Goal: Information Seeking & Learning: Check status

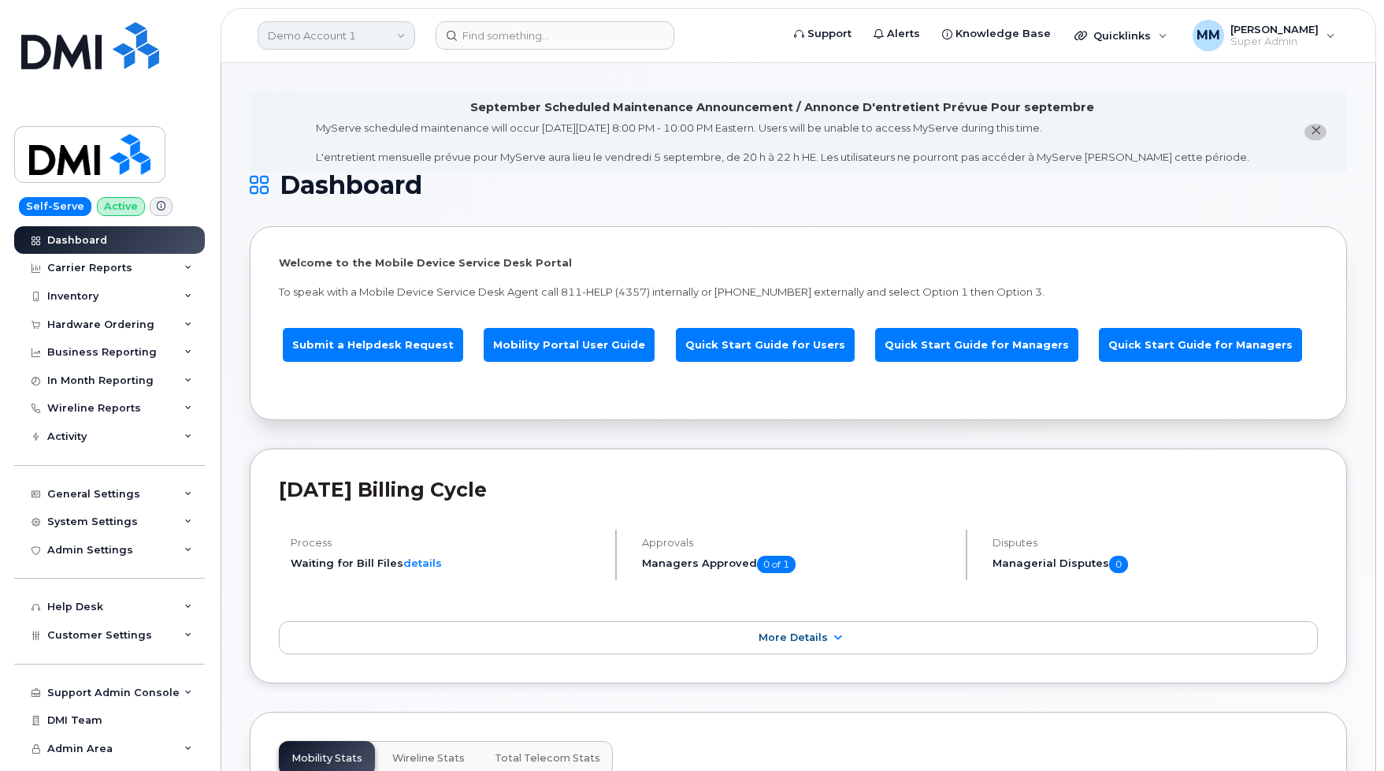
click at [300, 36] on link "Demo Account 1" at bounding box center [337, 35] width 158 height 28
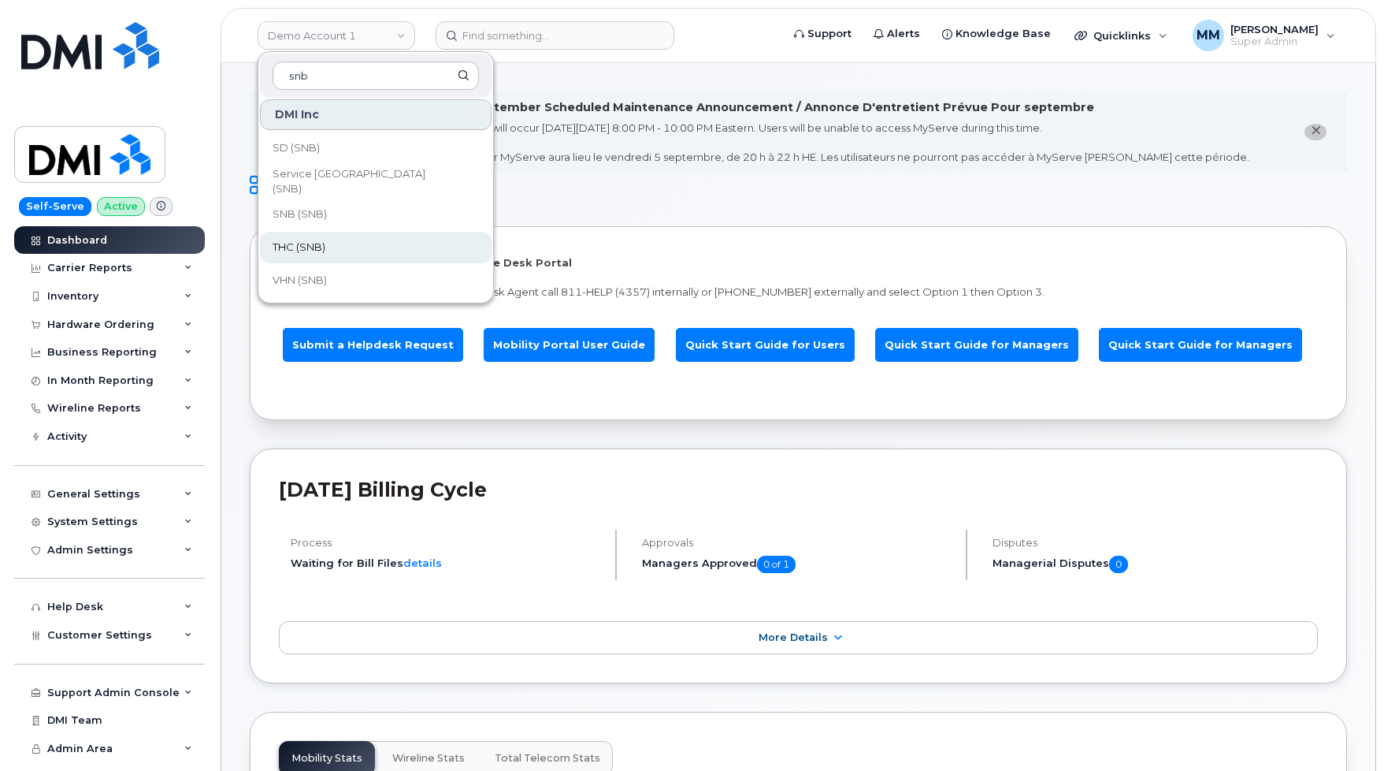
scroll to position [763, 0]
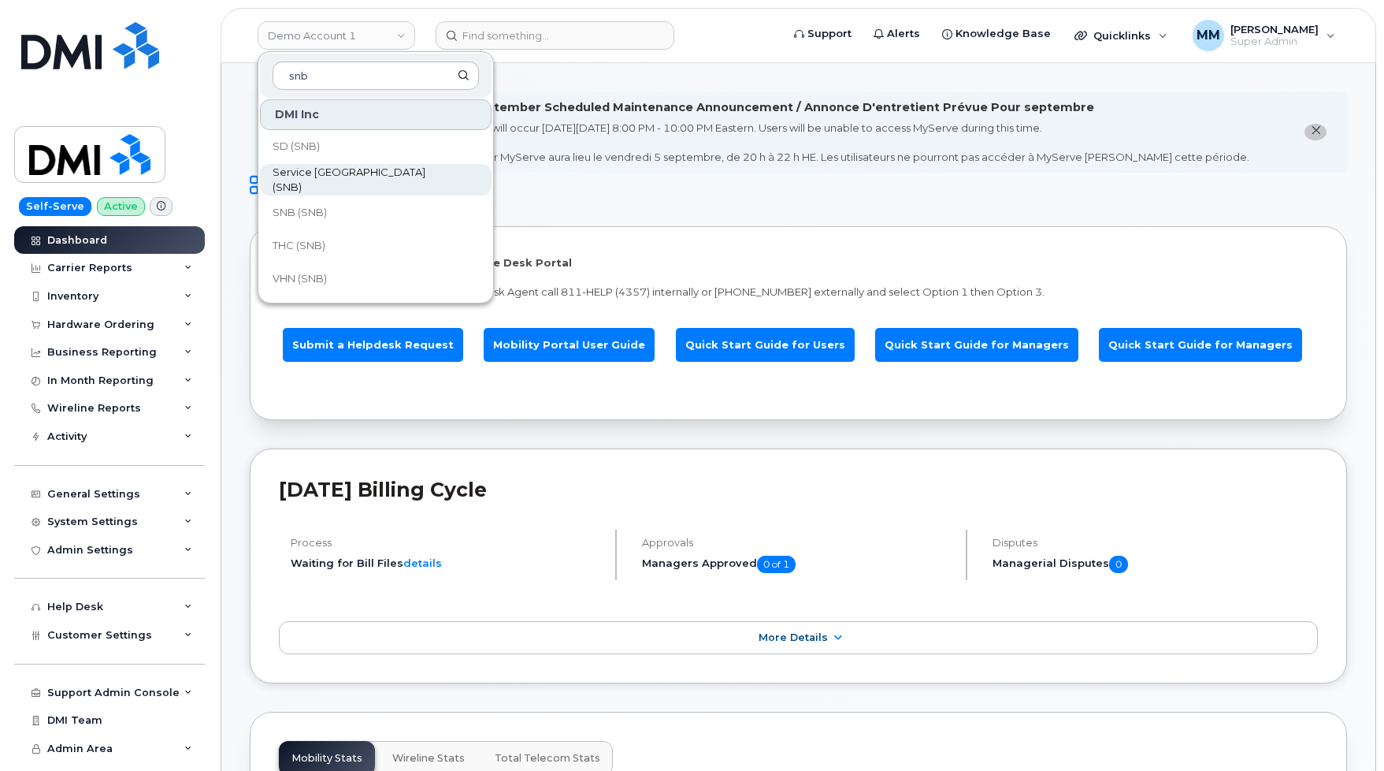
type input "snb"
click at [395, 174] on span "Service [GEOGRAPHIC_DATA] (SNB)" at bounding box center [363, 180] width 181 height 31
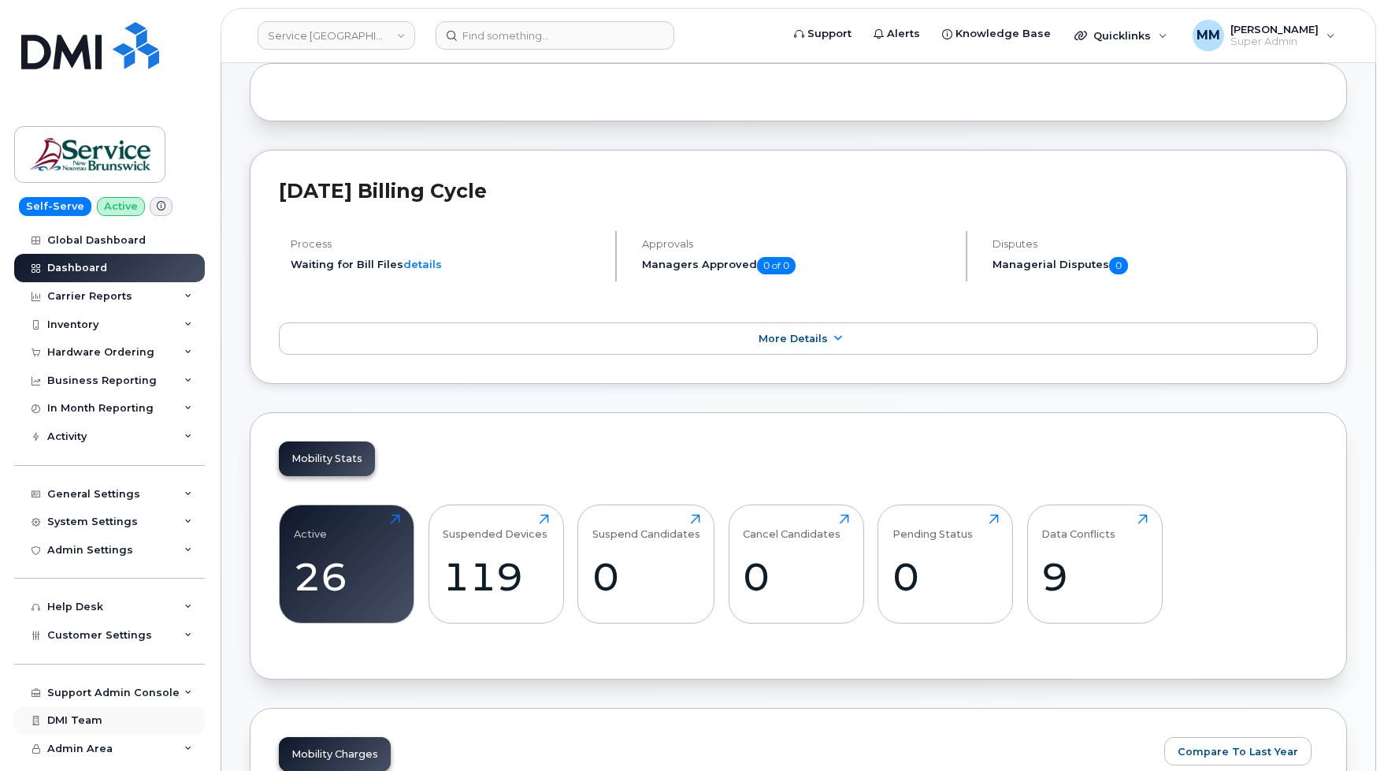
scroll to position [236, 0]
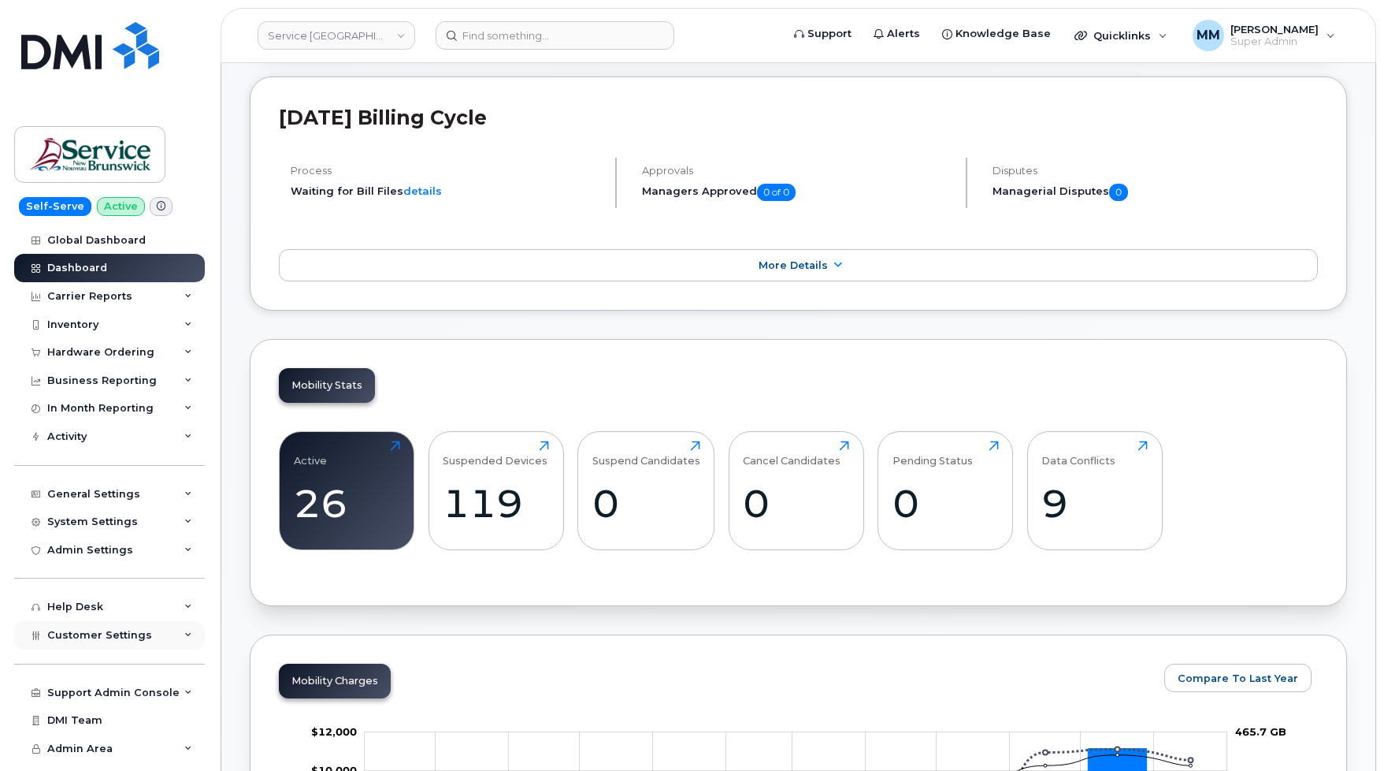
click at [132, 622] on div "Customer Settings" at bounding box center [109, 635] width 191 height 28
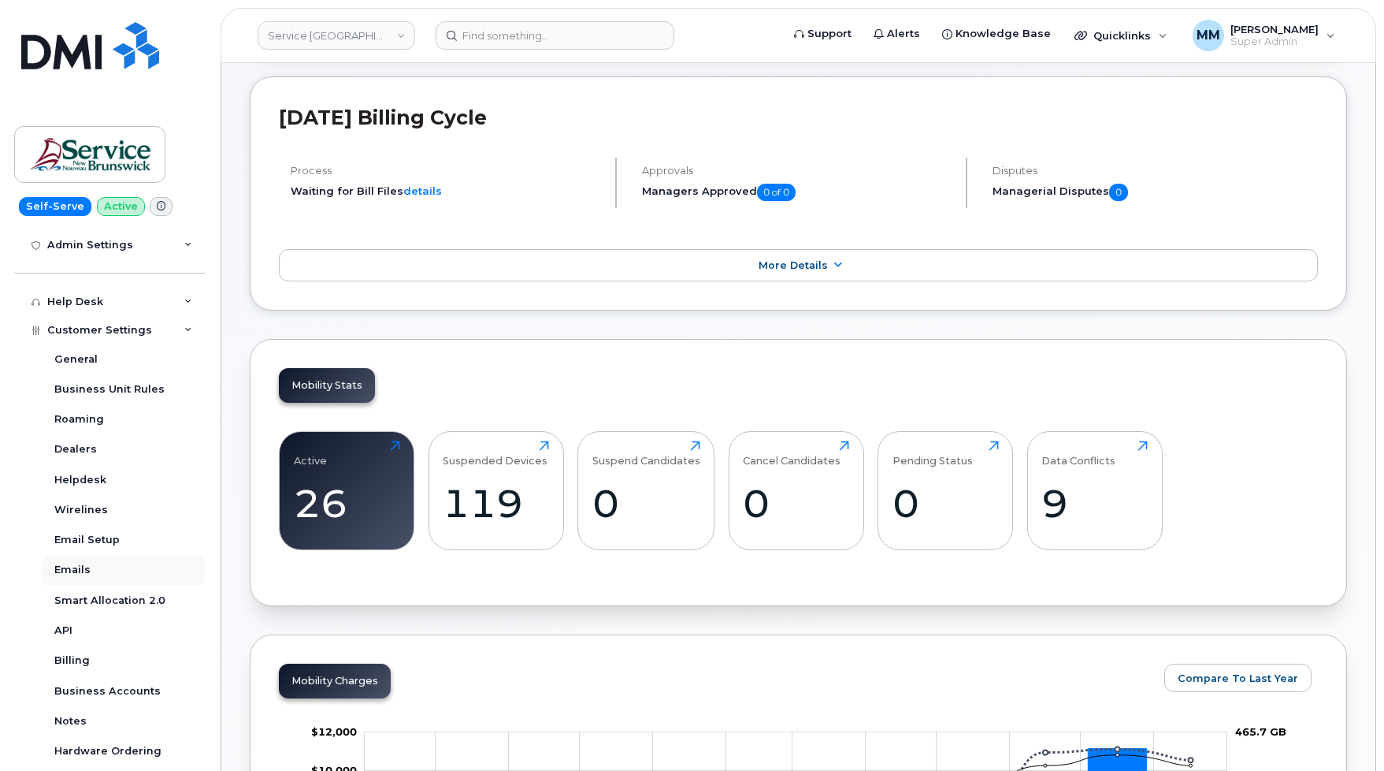
scroll to position [315, 0]
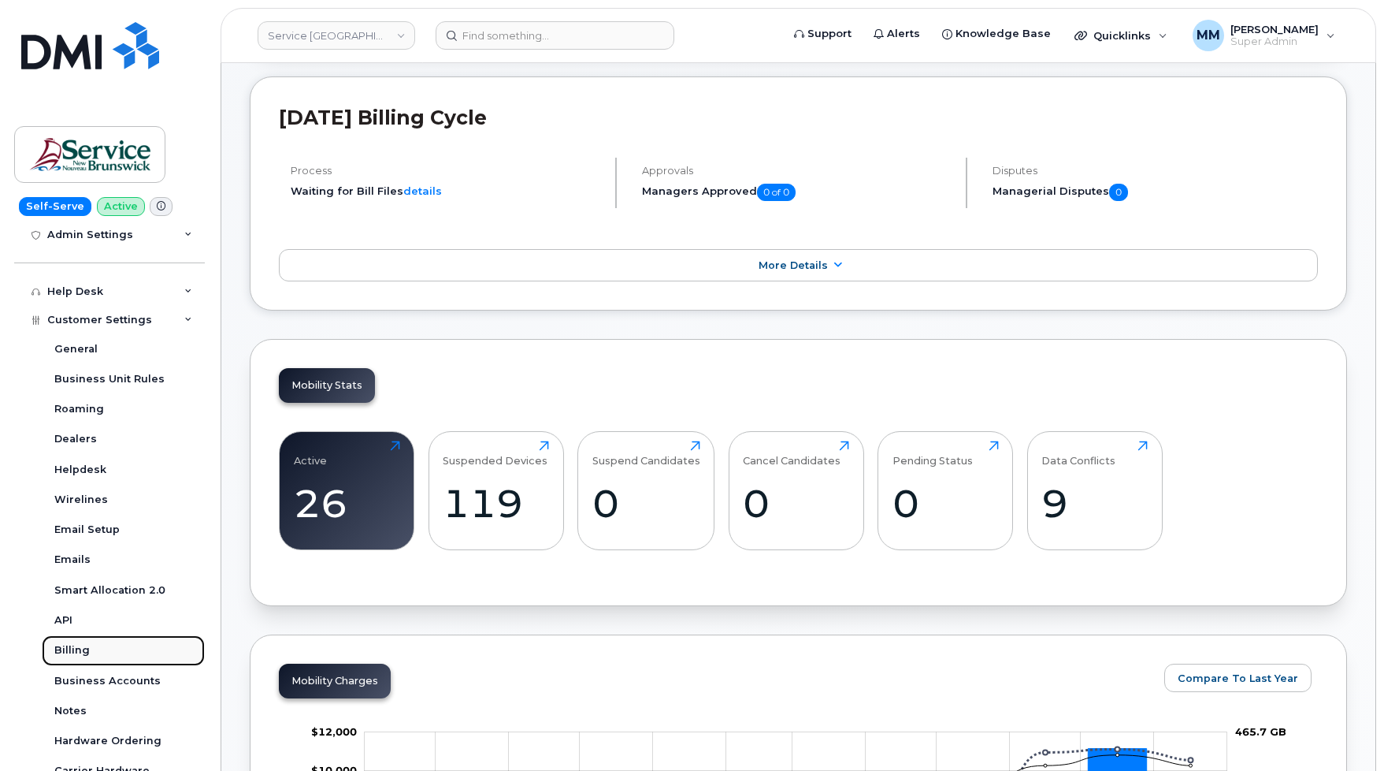
click at [77, 651] on div "Billing" at bounding box center [71, 650] width 35 height 14
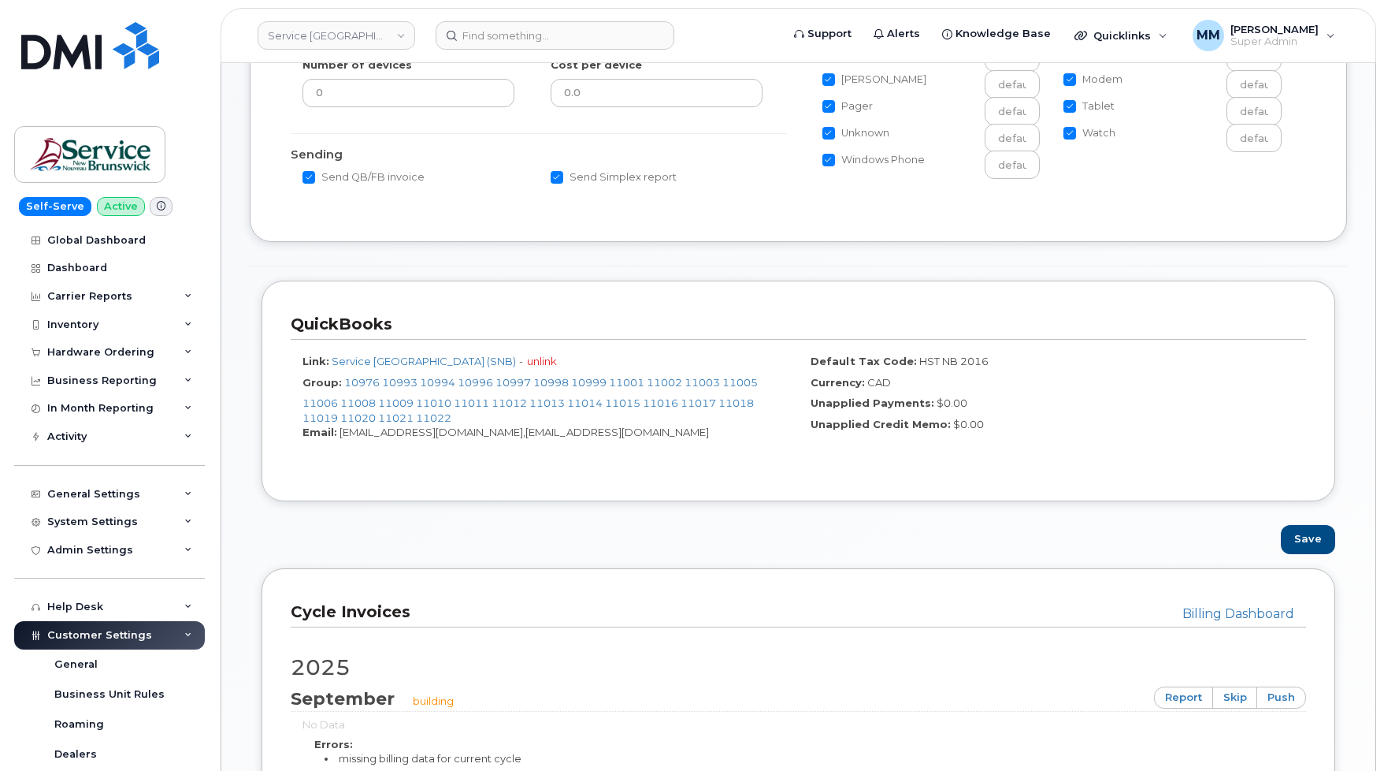
scroll to position [551, 0]
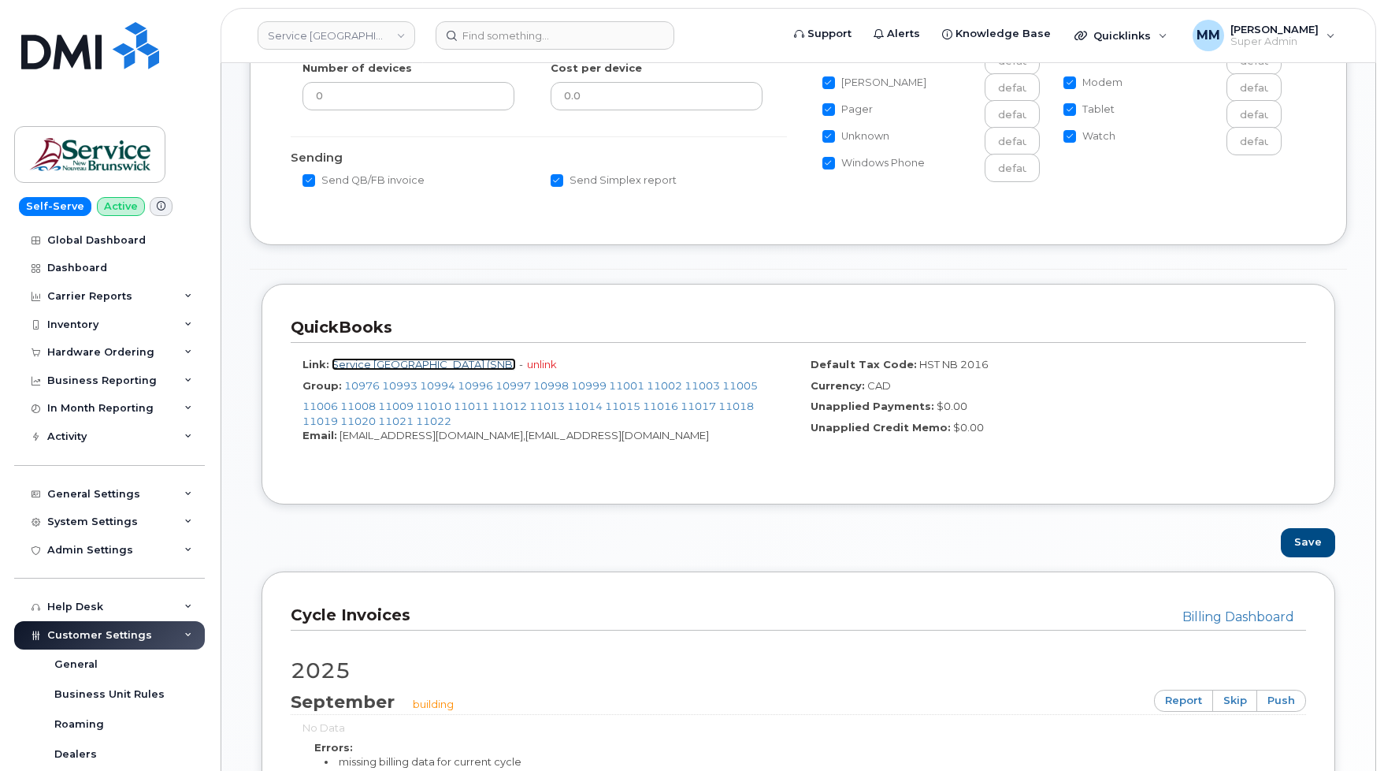
click at [342, 362] on link "Service [GEOGRAPHIC_DATA] (SNB)" at bounding box center [424, 364] width 184 height 13
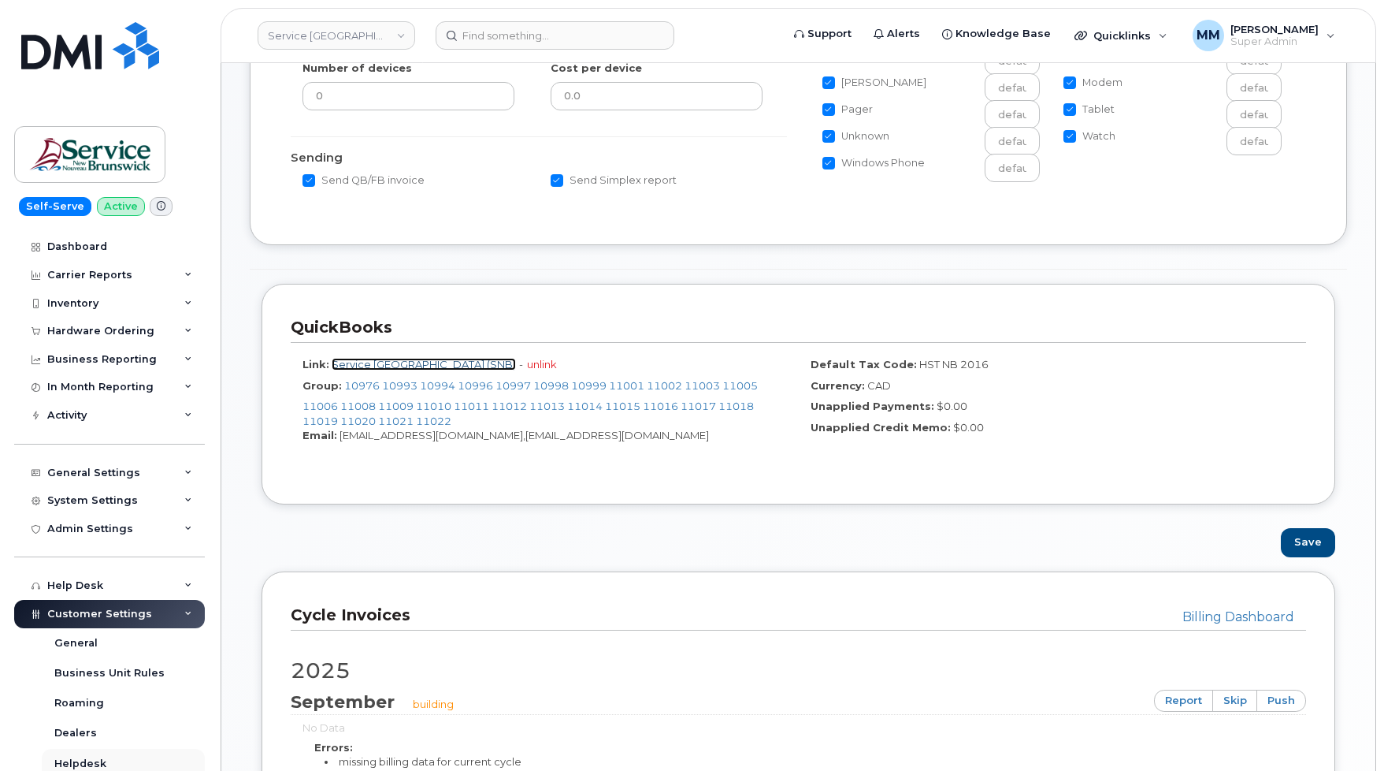
scroll to position [79, 0]
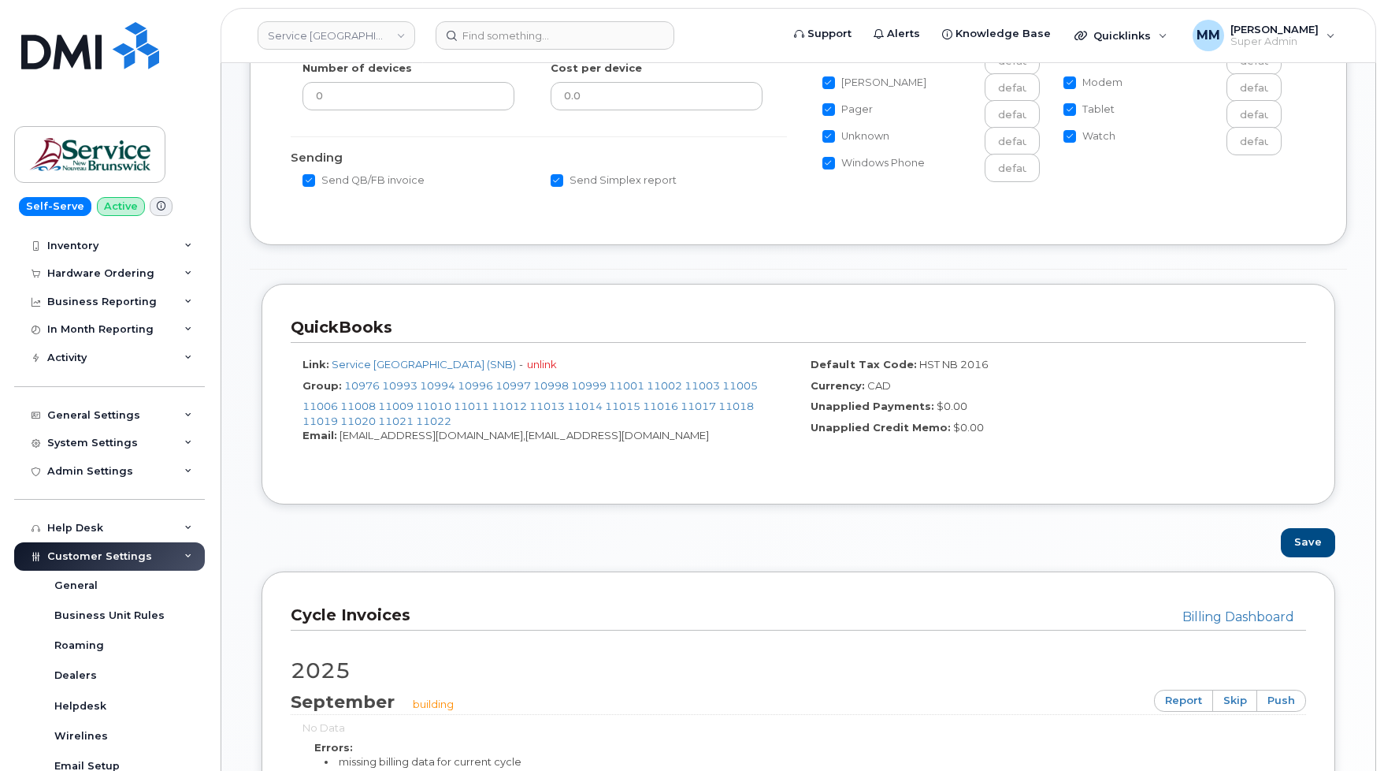
click at [319, 382] on label "Group:" at bounding box center [322, 385] width 39 height 15
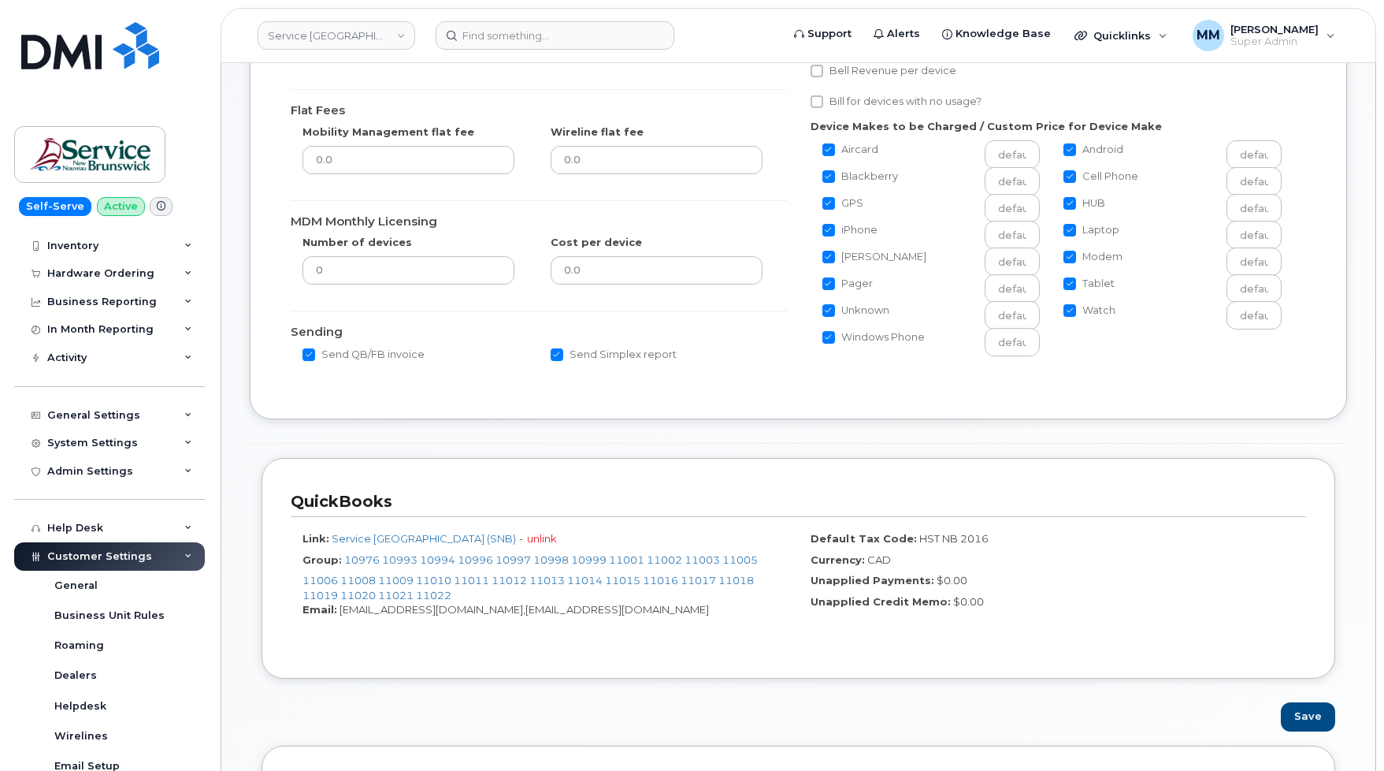
scroll to position [405, 0]
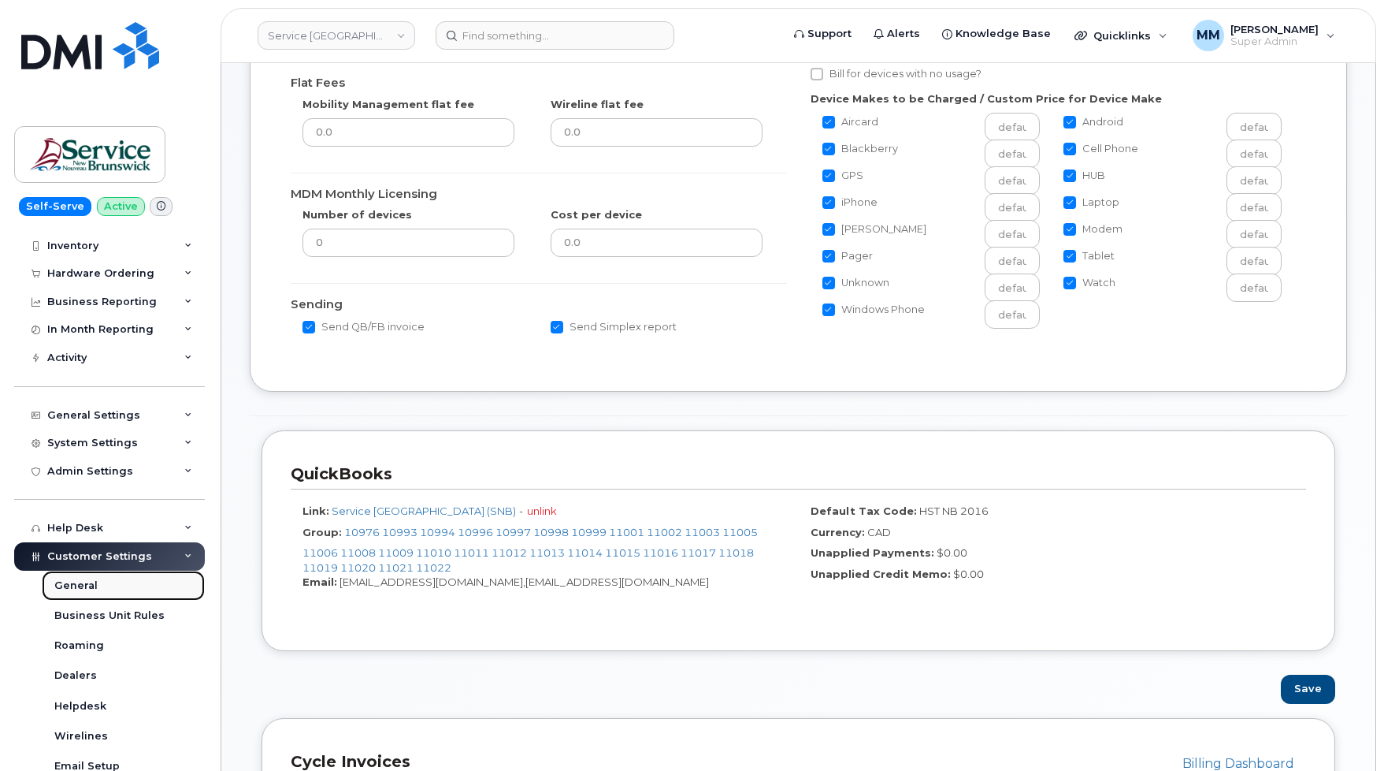
click at [84, 583] on div "General" at bounding box center [75, 585] width 43 height 14
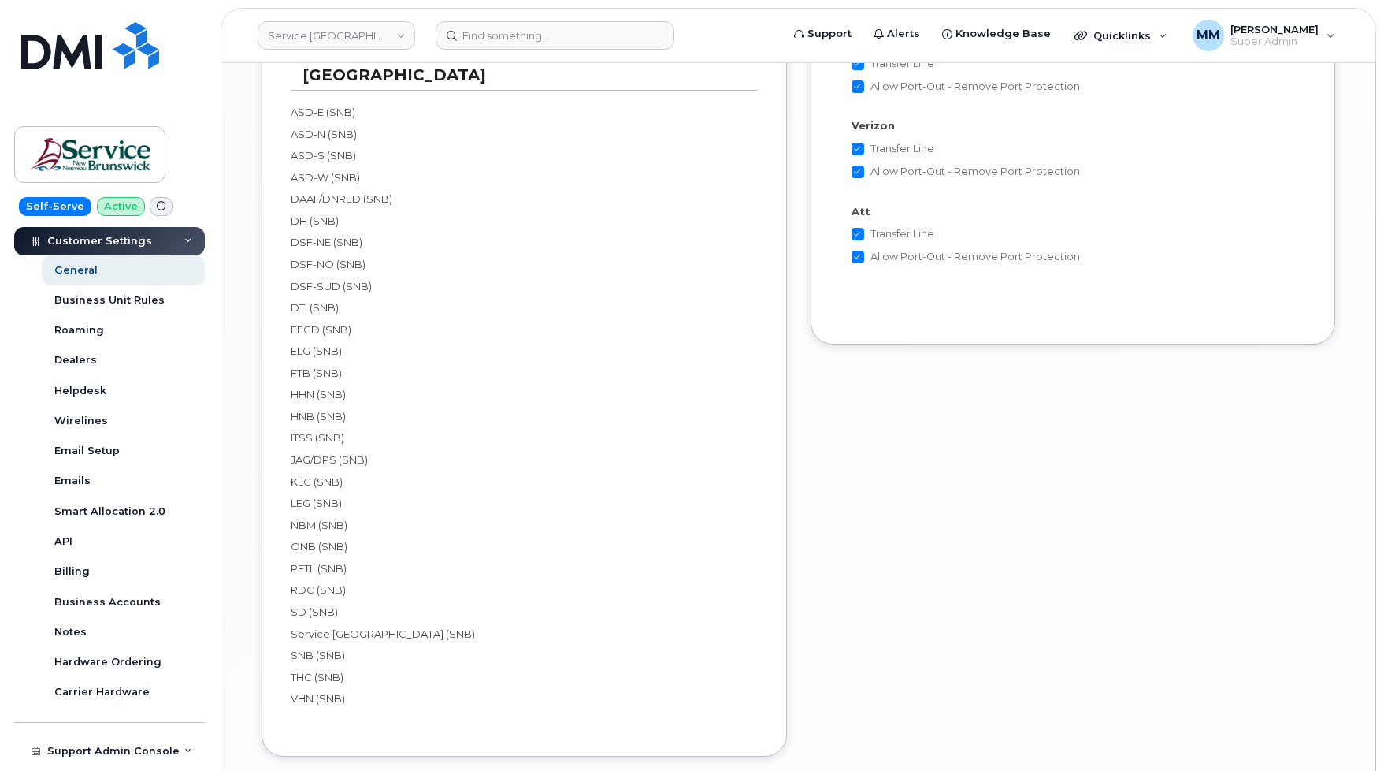
scroll to position [3309, 0]
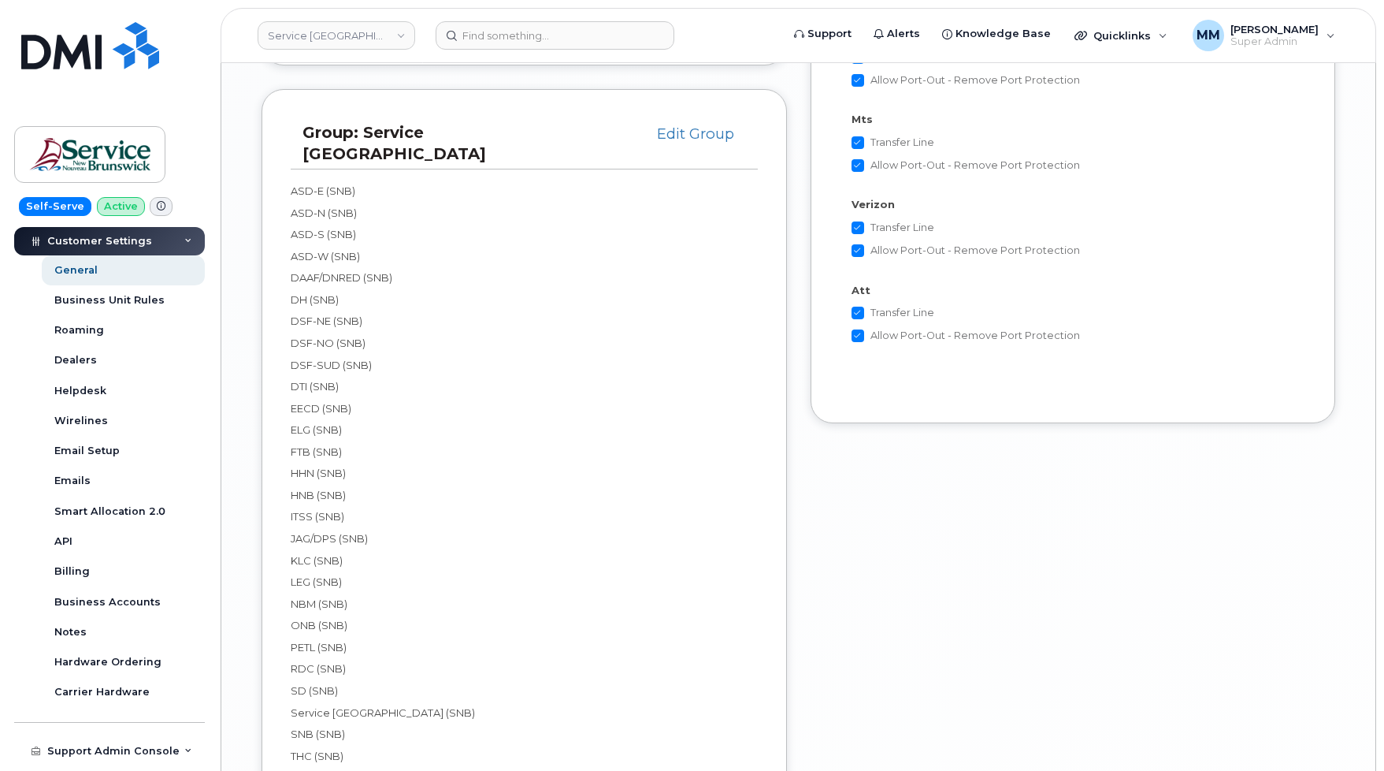
click at [782, 351] on div "Group: Service New Brunswick Edit Group ASD-E (SNB) ASD-N (SNB) ASD-S (SNB) ASD…" at bounding box center [524, 462] width 525 height 746
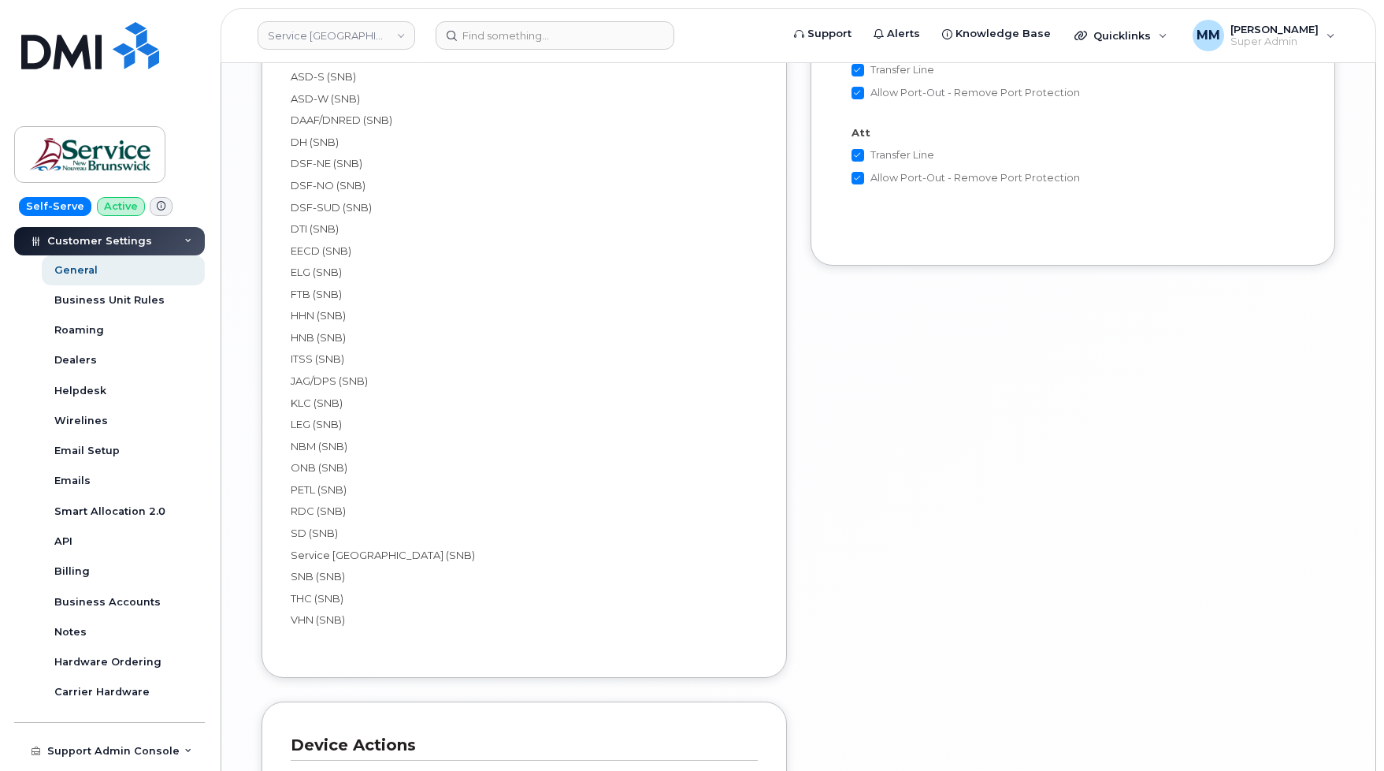
scroll to position [3388, 0]
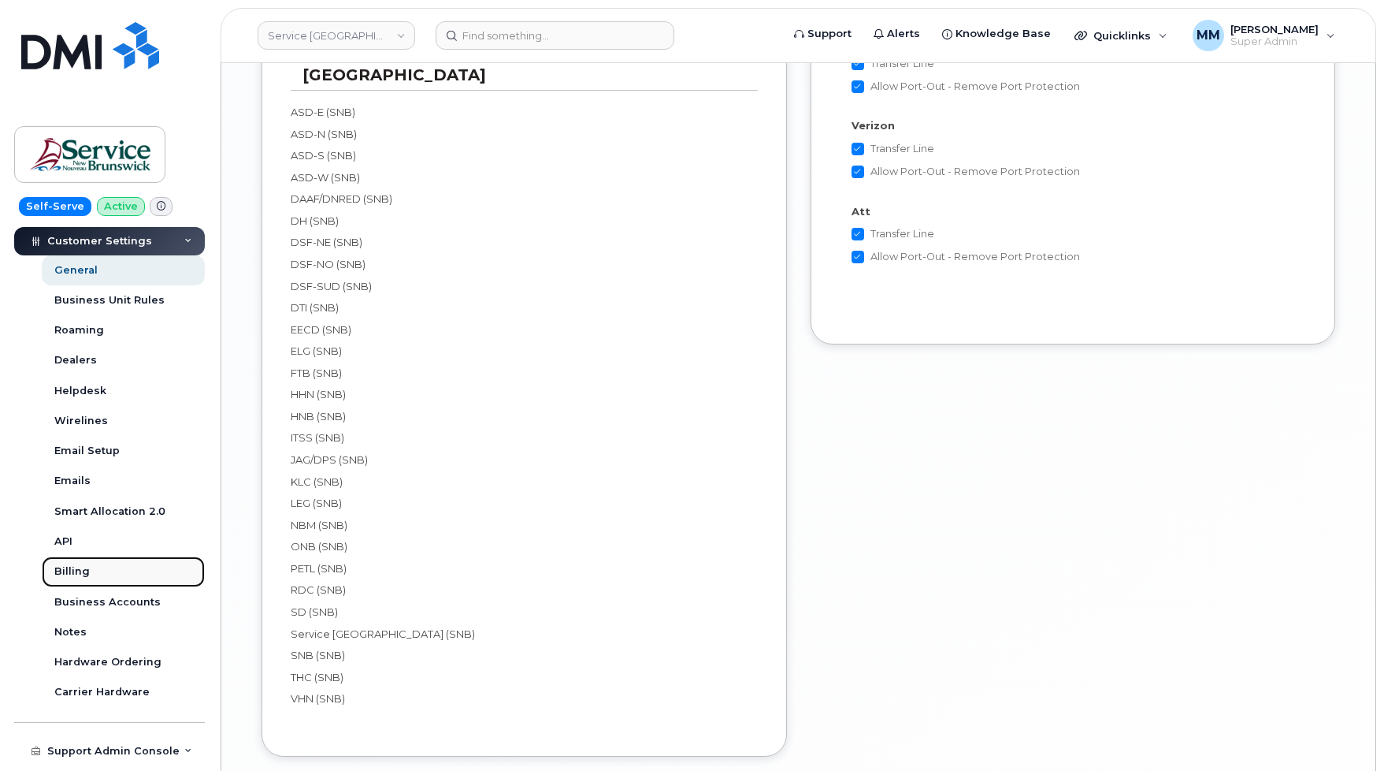
click at [76, 562] on link "Billing" at bounding box center [123, 571] width 163 height 30
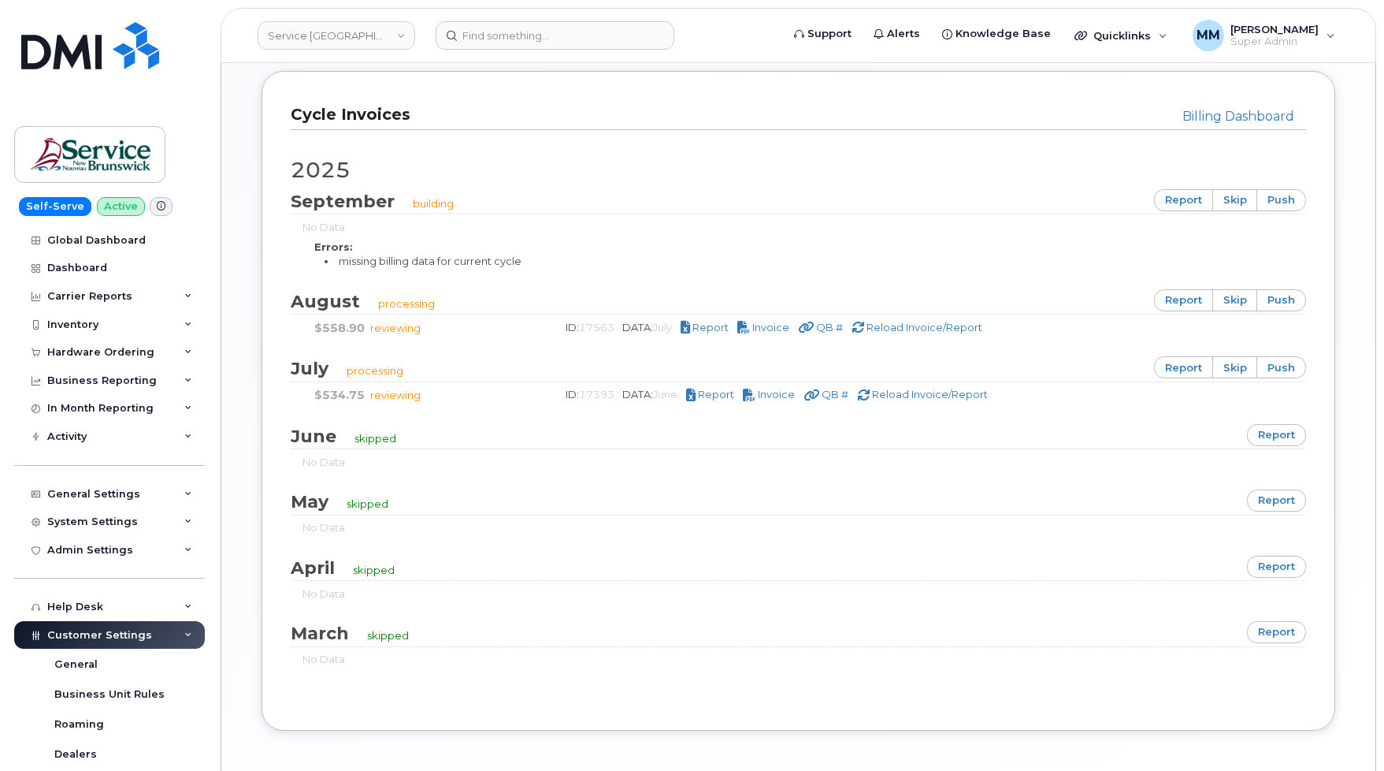
scroll to position [1024, 0]
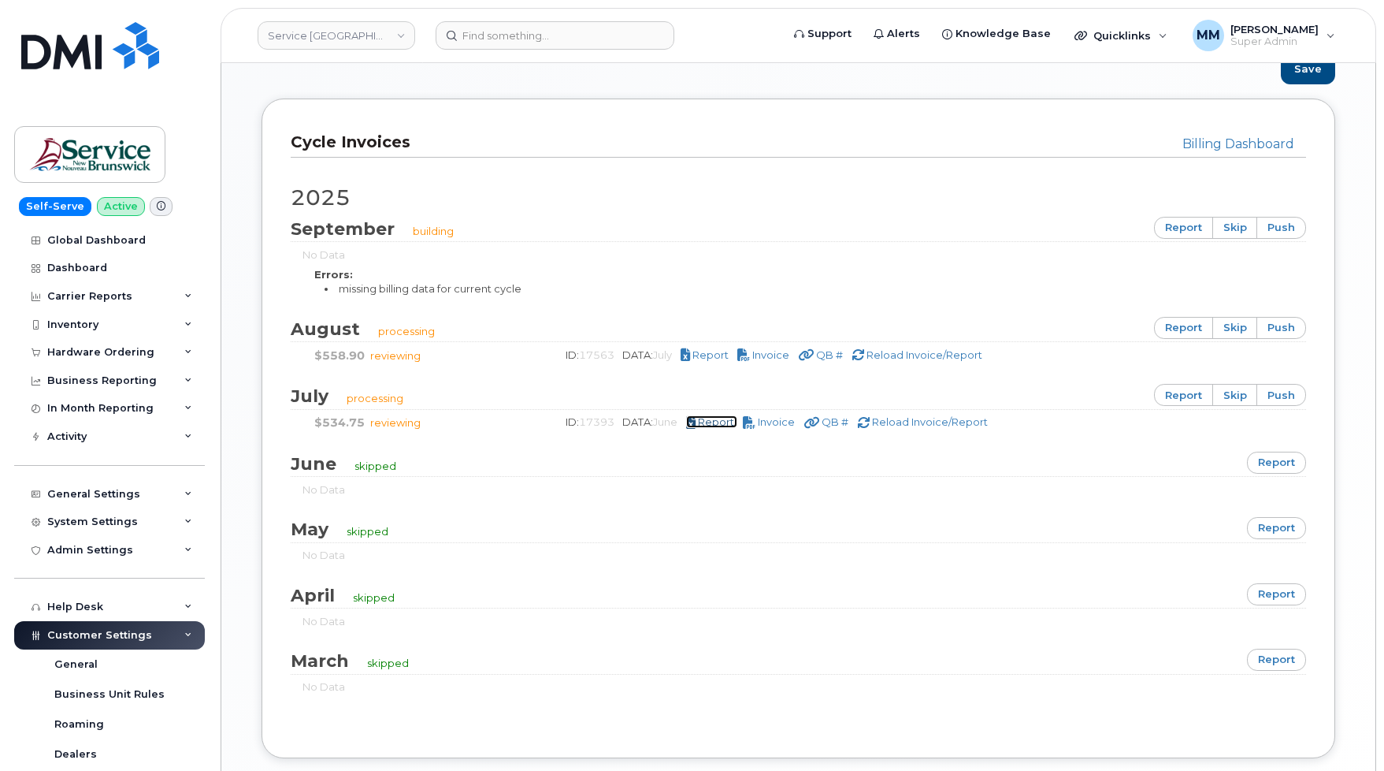
click at [733, 424] on span "Report" at bounding box center [716, 421] width 36 height 13
click at [102, 260] on link "Dashboard" at bounding box center [109, 268] width 191 height 28
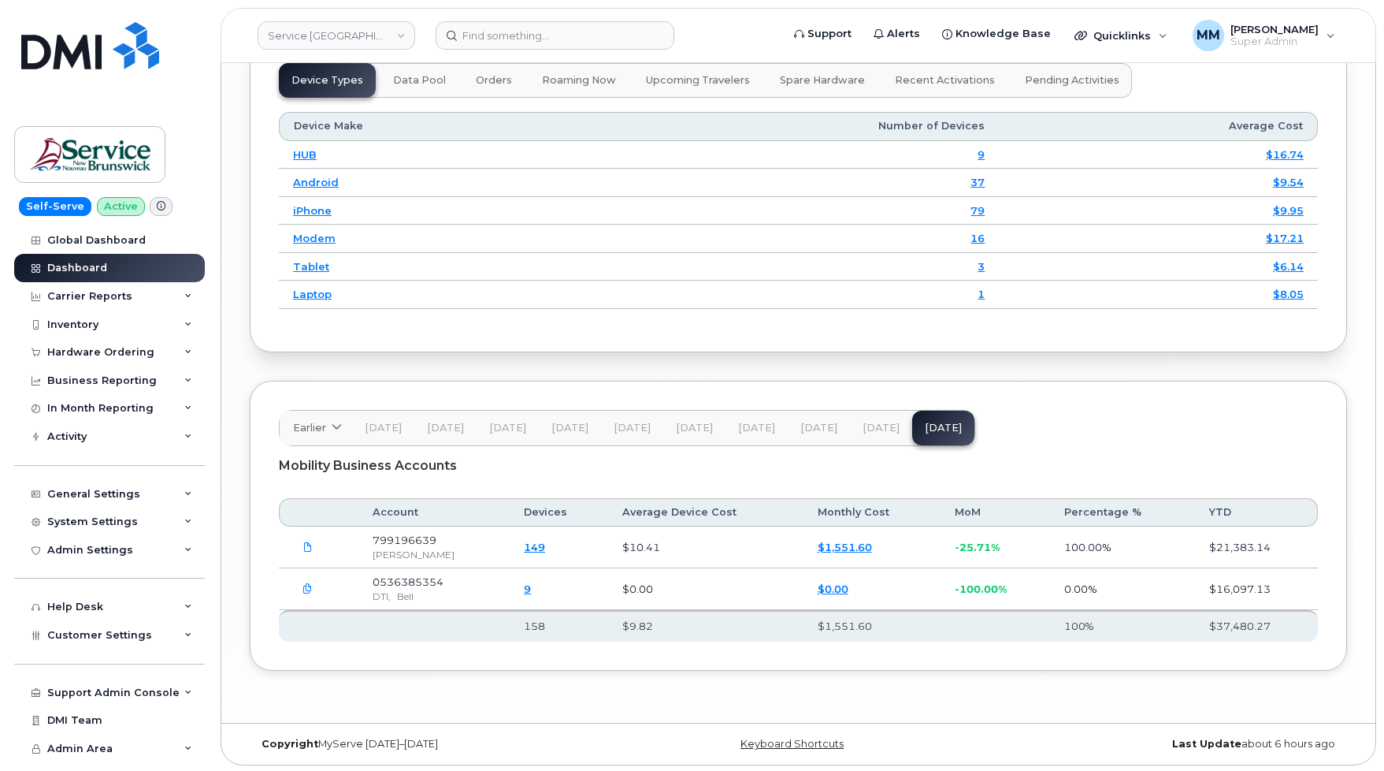
scroll to position [2010, 0]
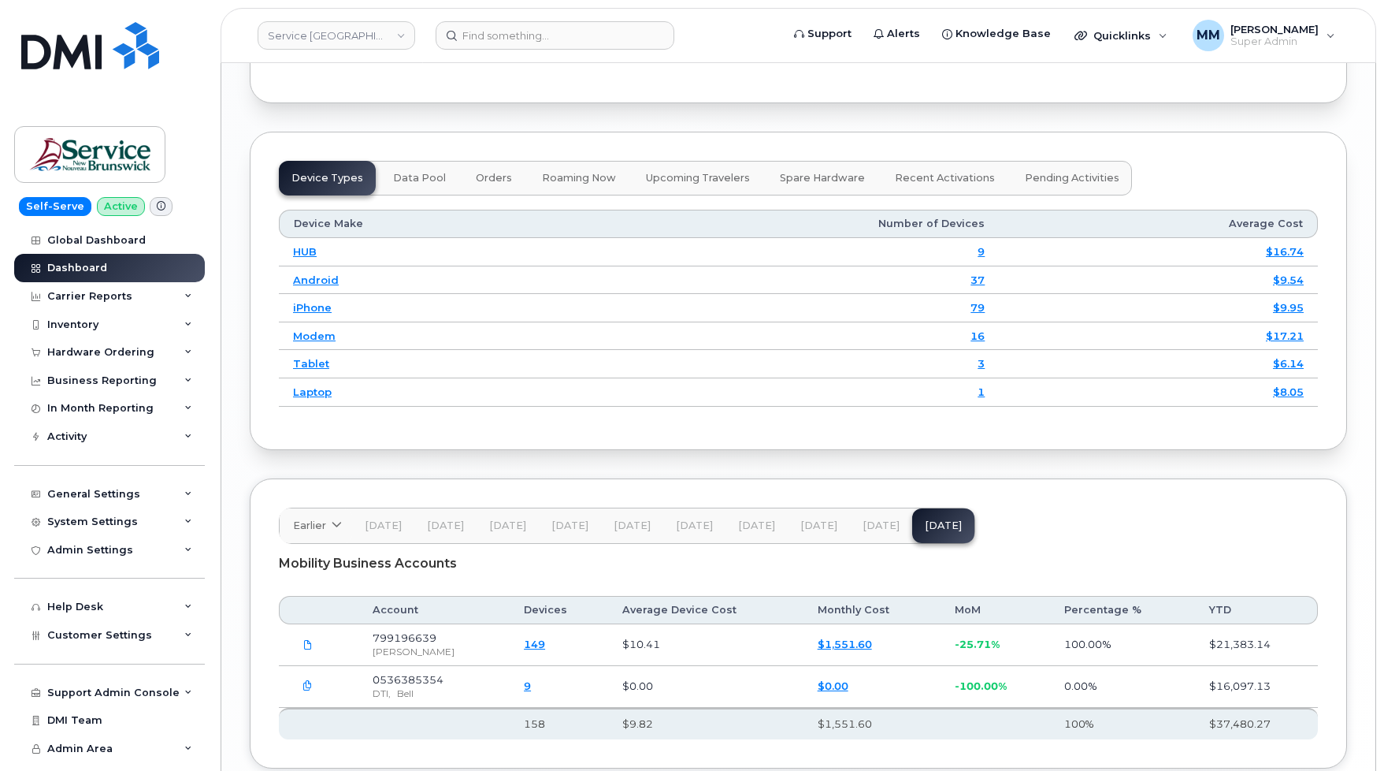
click at [880, 532] on span "[DATE]" at bounding box center [881, 525] width 37 height 13
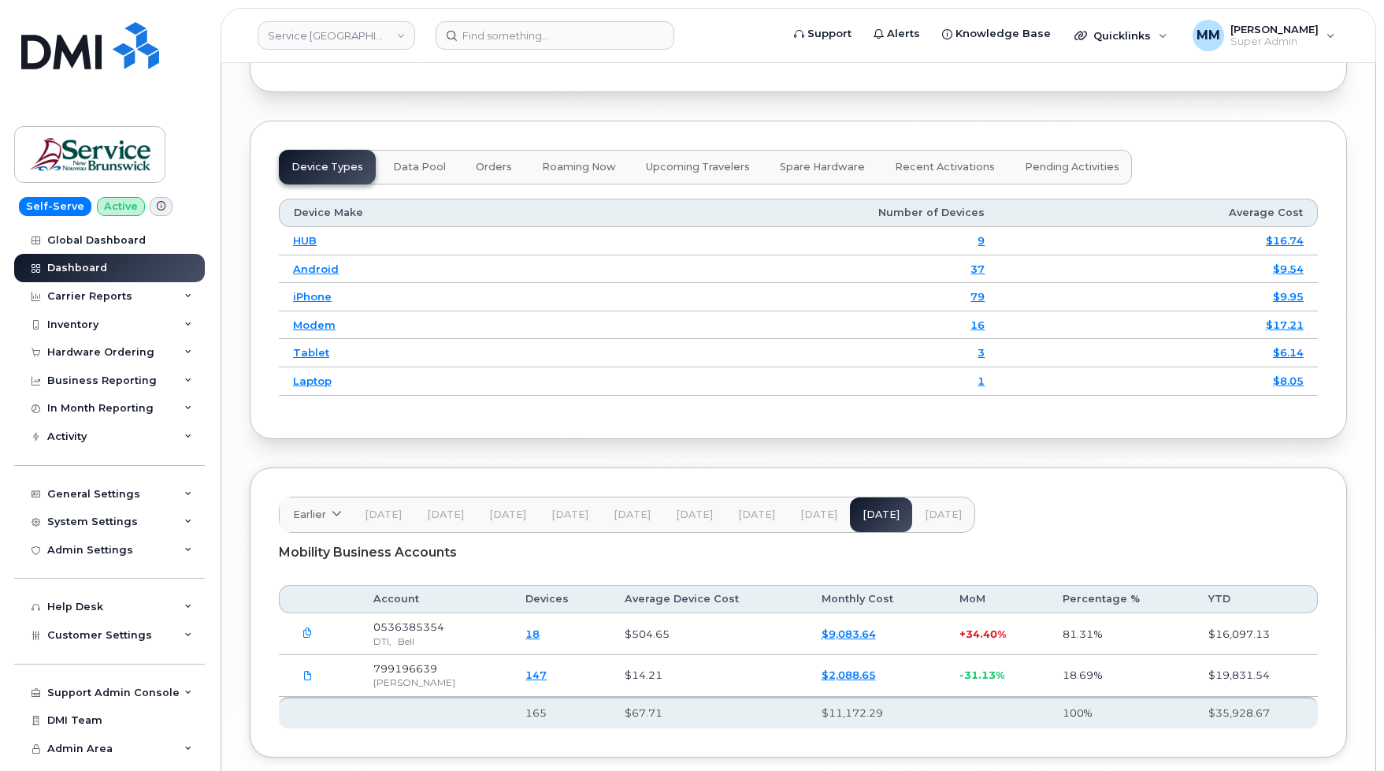
scroll to position [2132, 0]
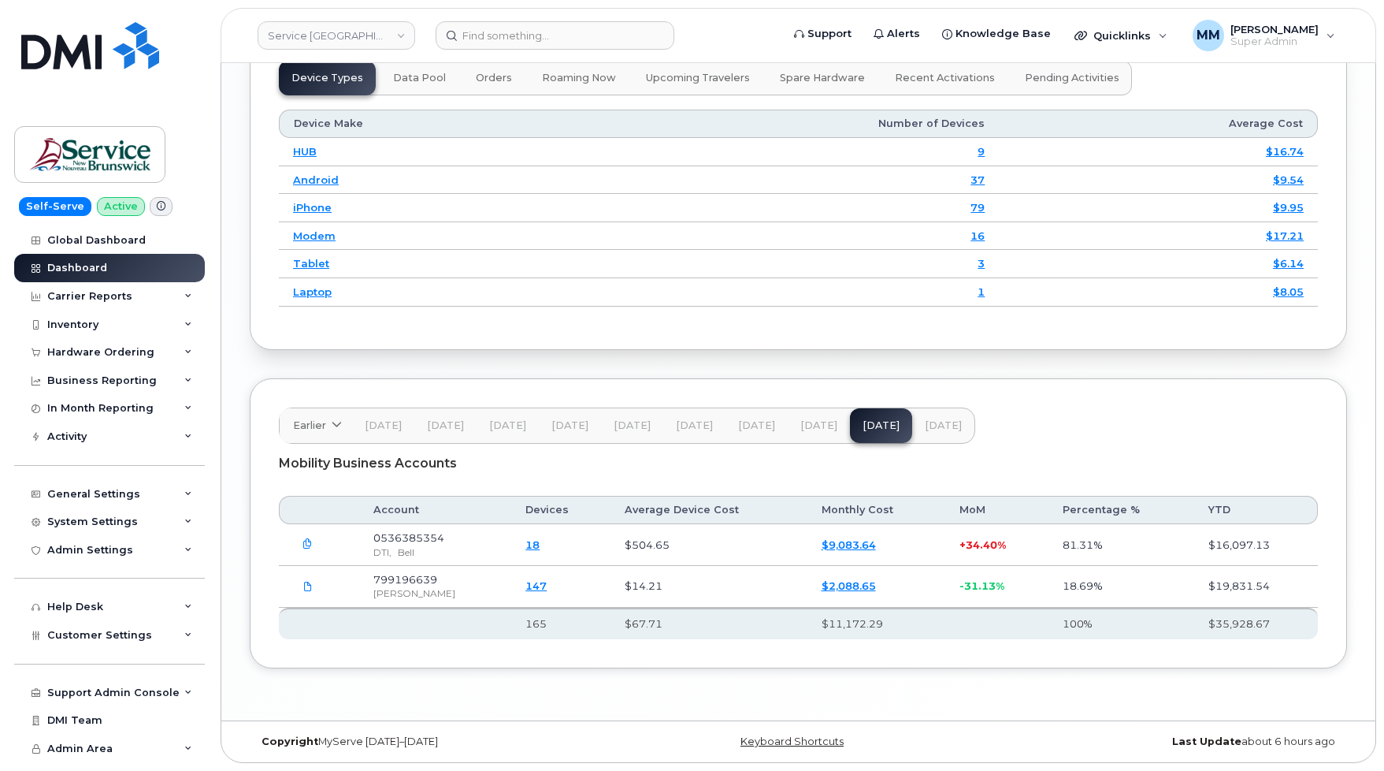
click at [807, 427] on span "[DATE]" at bounding box center [818, 425] width 37 height 13
click at [875, 425] on span "Jul 25" at bounding box center [881, 425] width 37 height 13
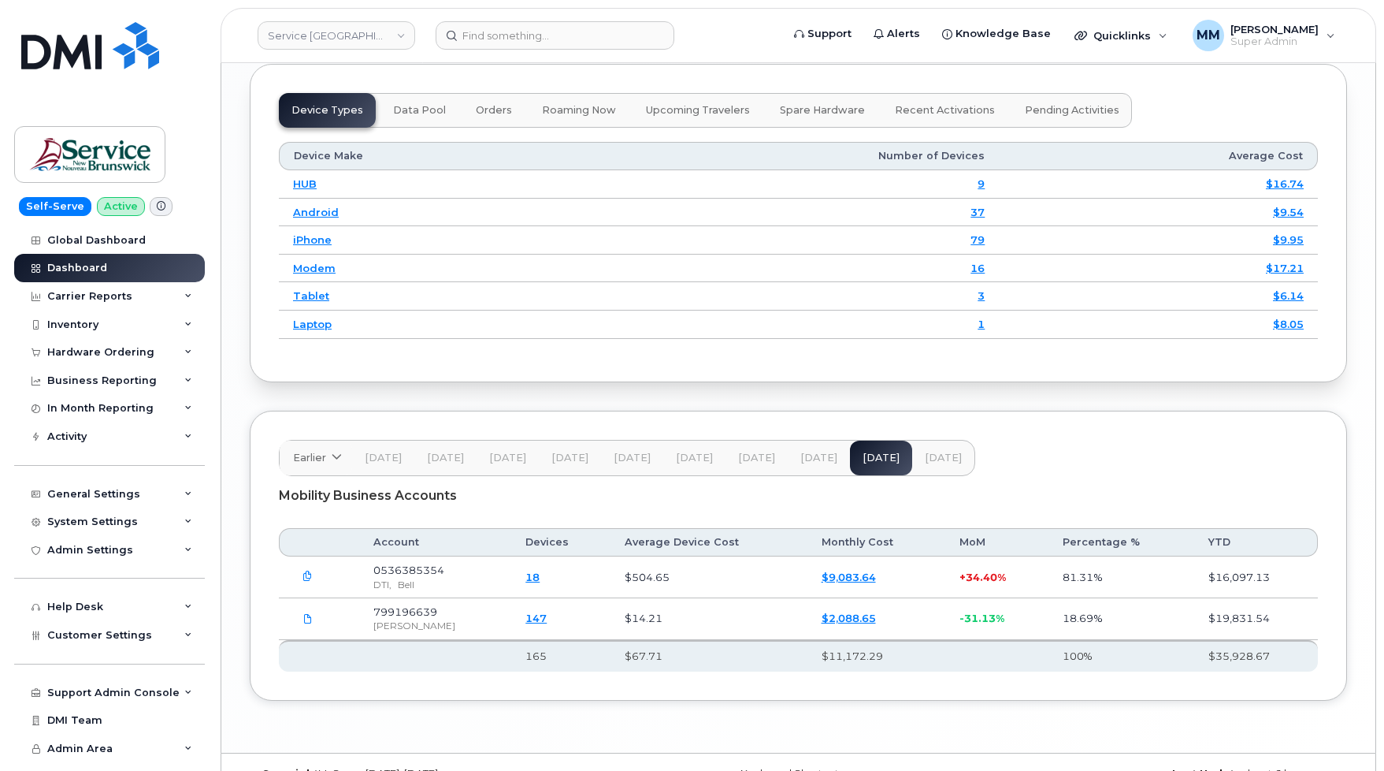
scroll to position [2053, 0]
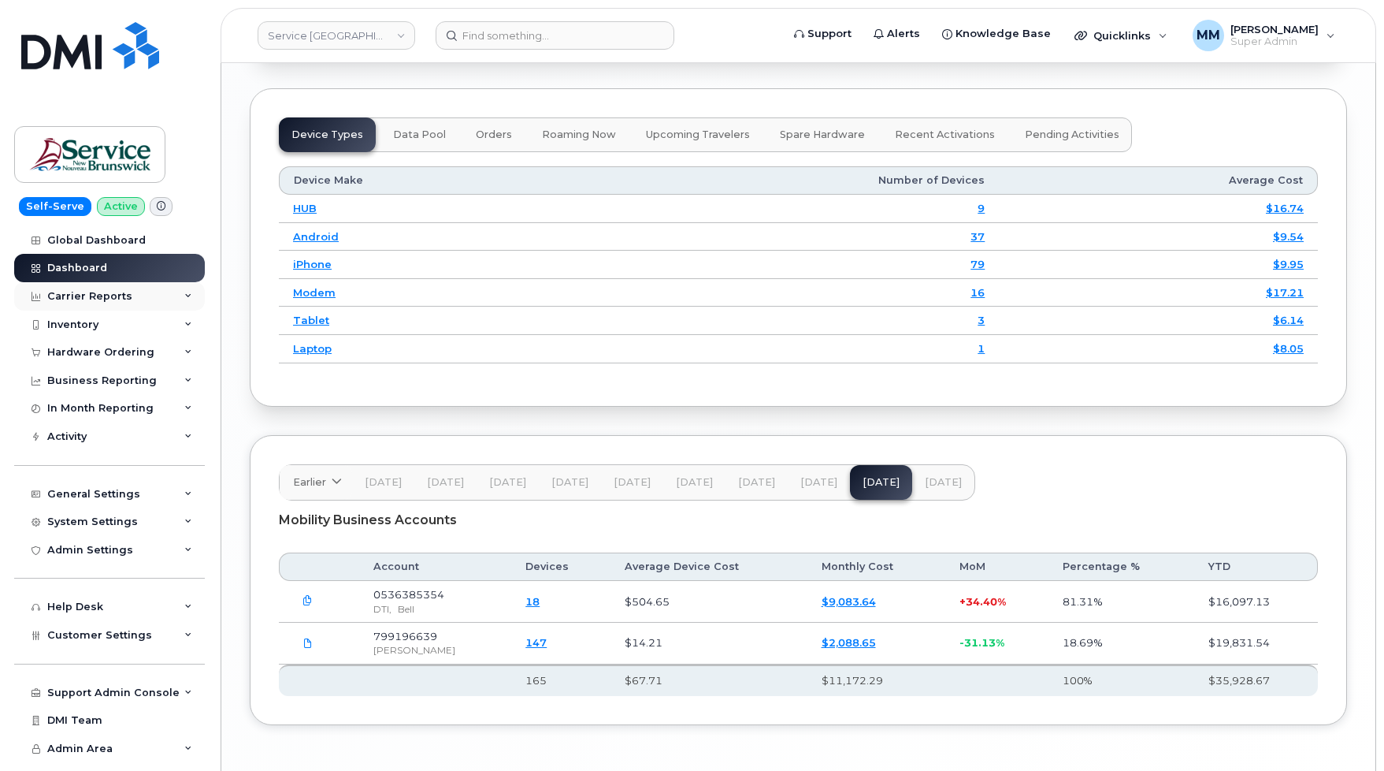
click at [83, 292] on div "Carrier Reports" at bounding box center [89, 296] width 85 height 13
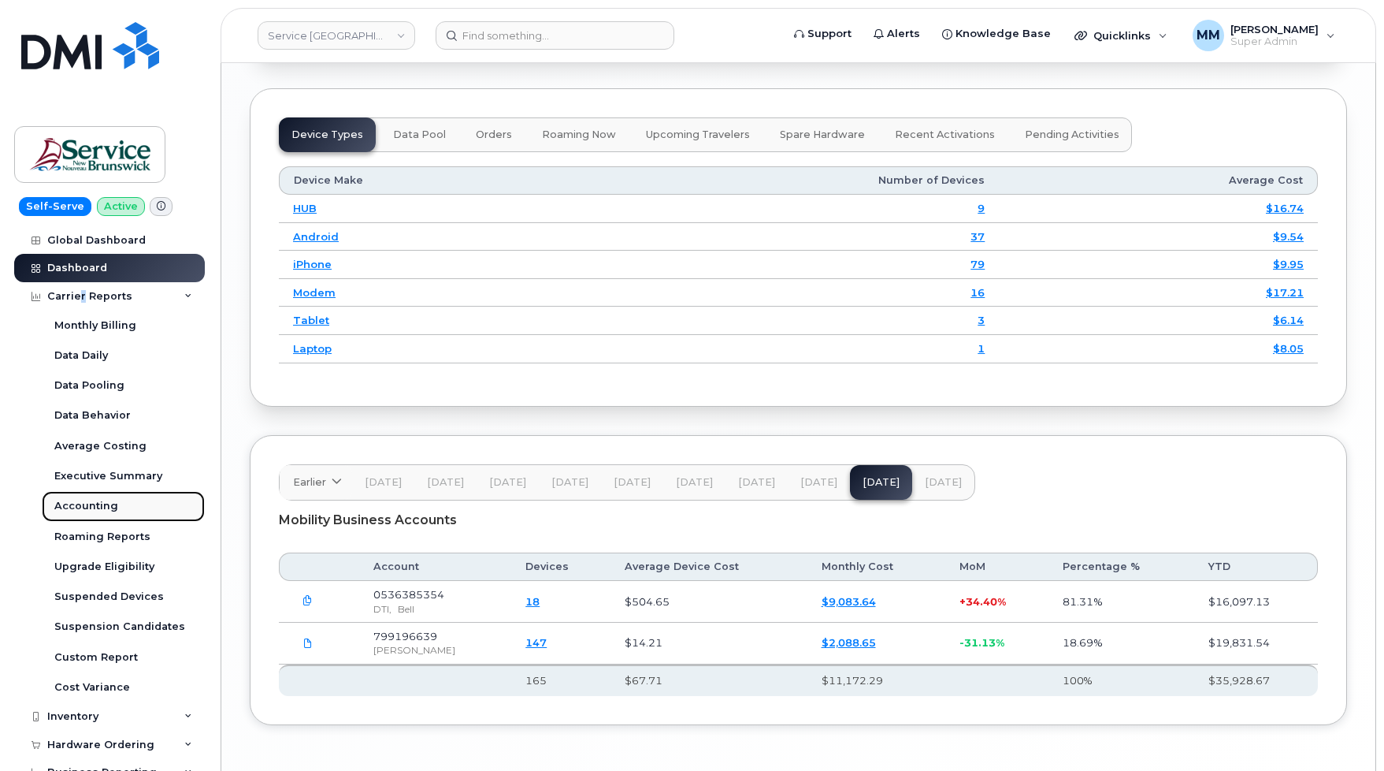
click at [120, 504] on link "Accounting" at bounding box center [123, 506] width 163 height 30
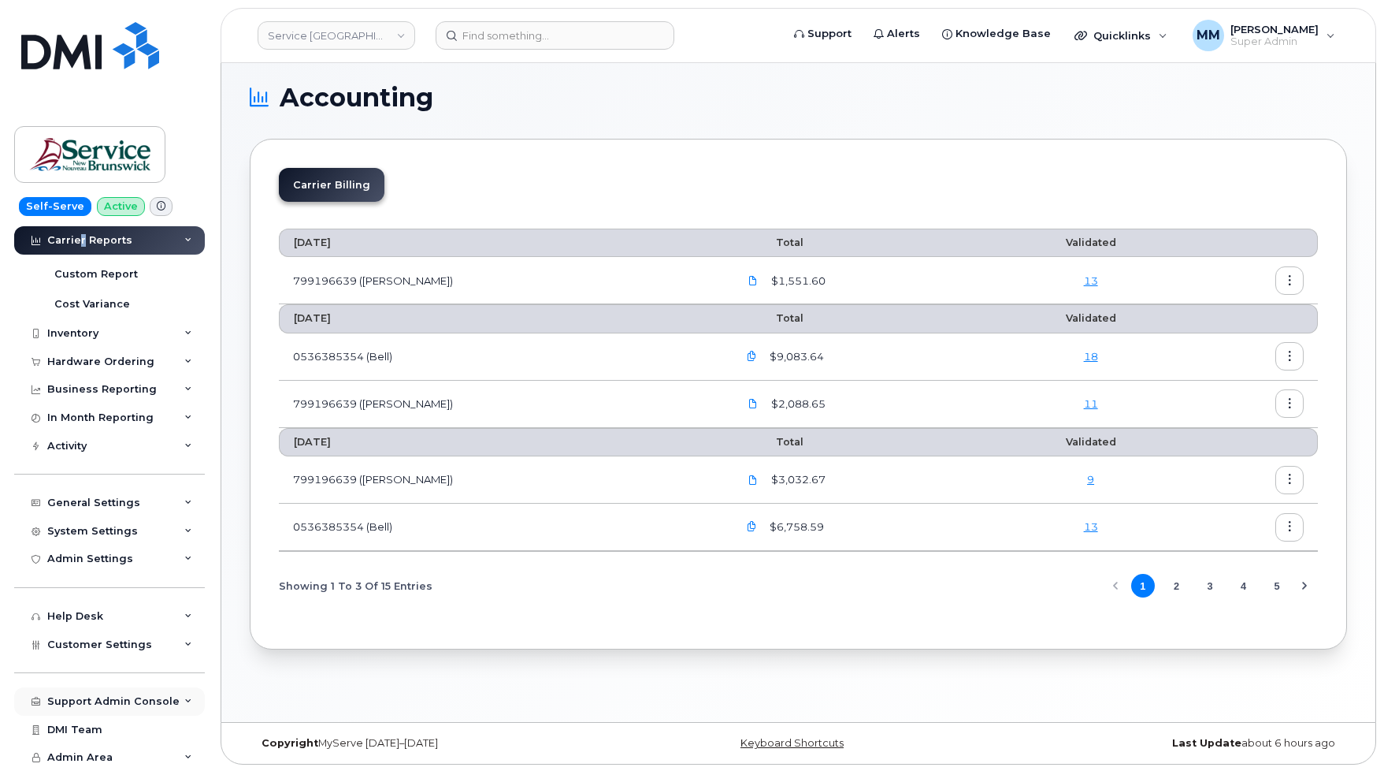
scroll to position [8, 0]
click at [117, 648] on span "Customer Settings" at bounding box center [99, 644] width 105 height 12
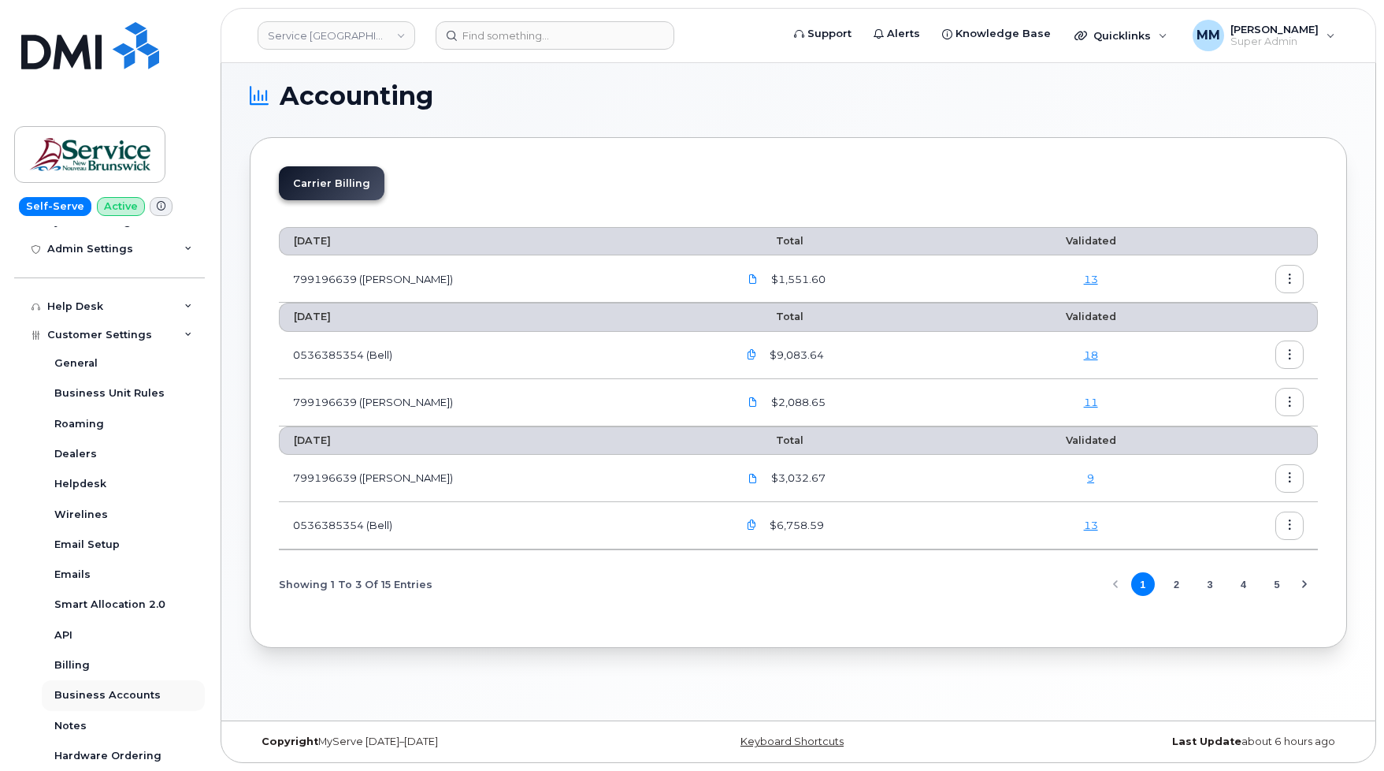
scroll to position [698, 0]
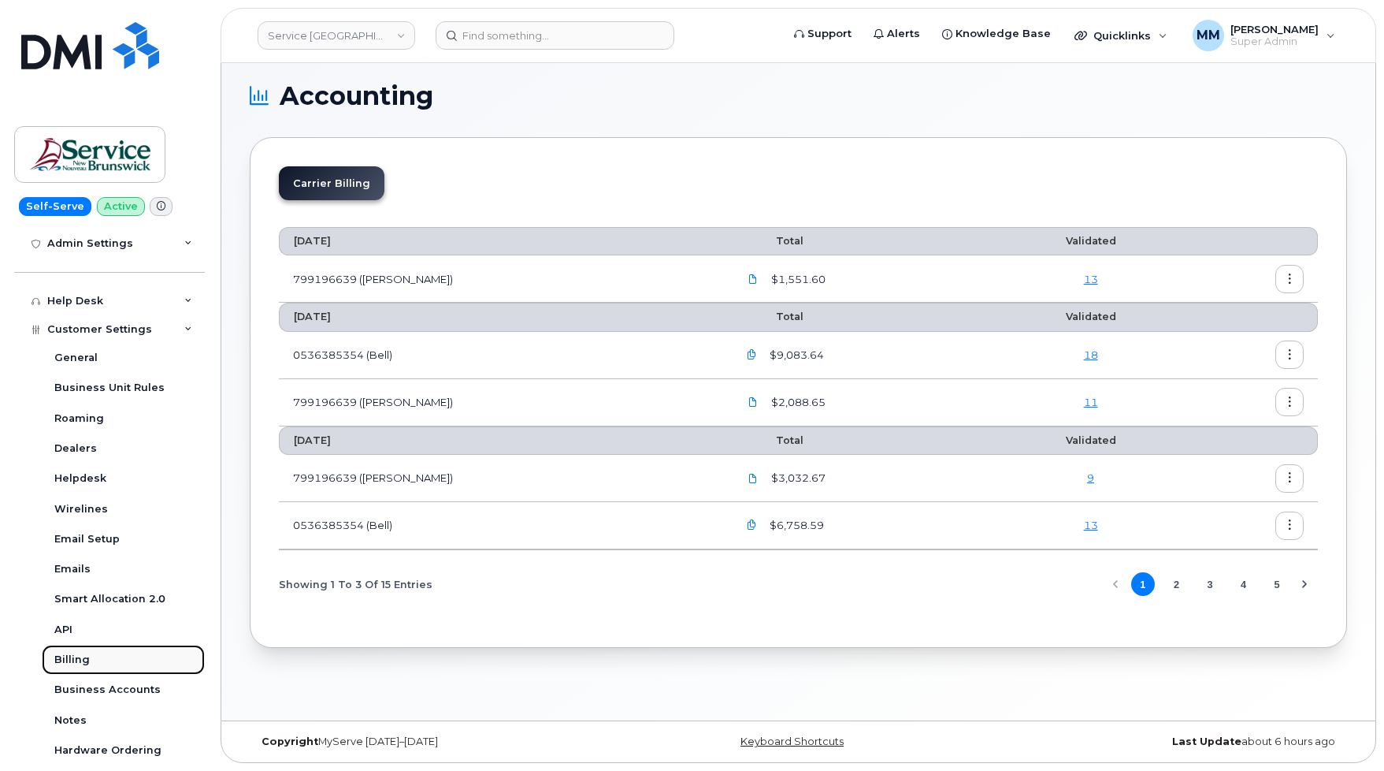
click at [74, 660] on div "Billing" at bounding box center [71, 659] width 35 height 14
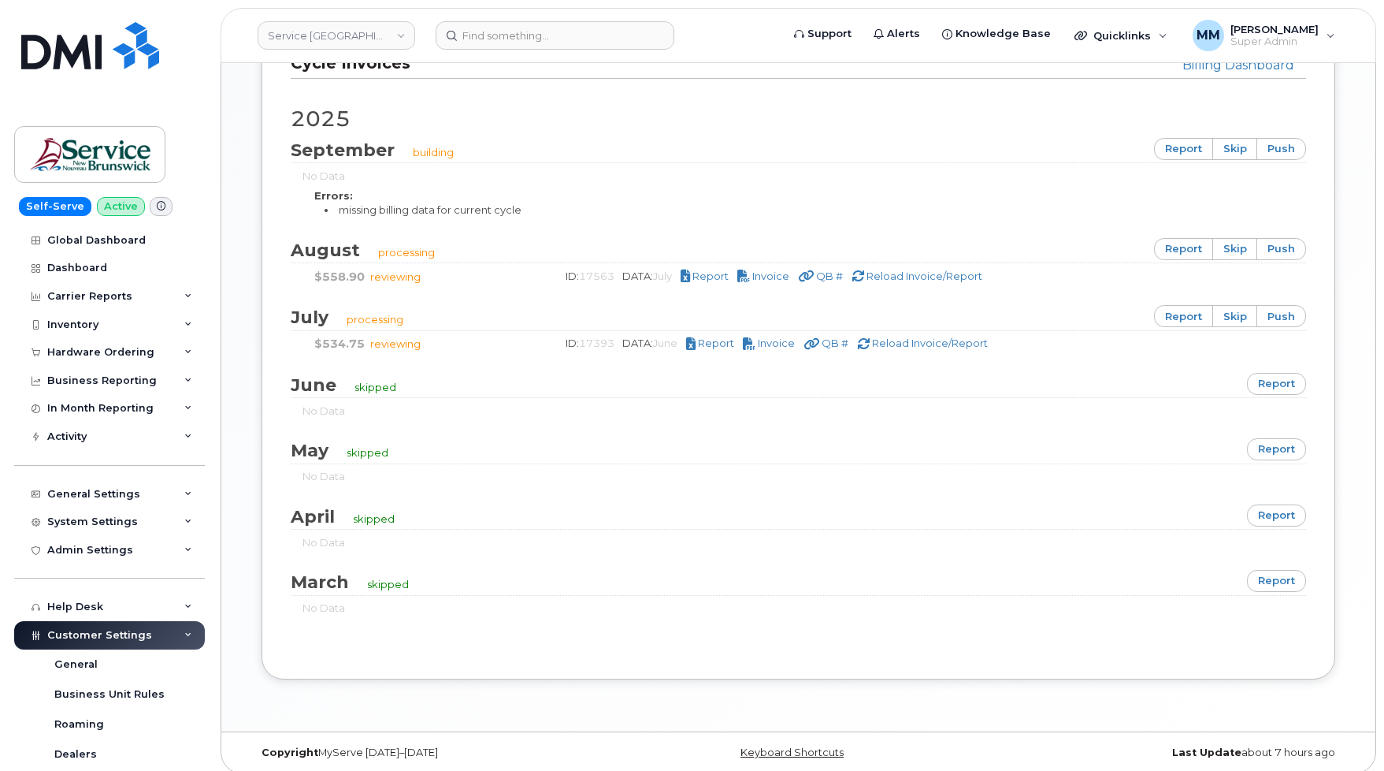
scroll to position [1024, 0]
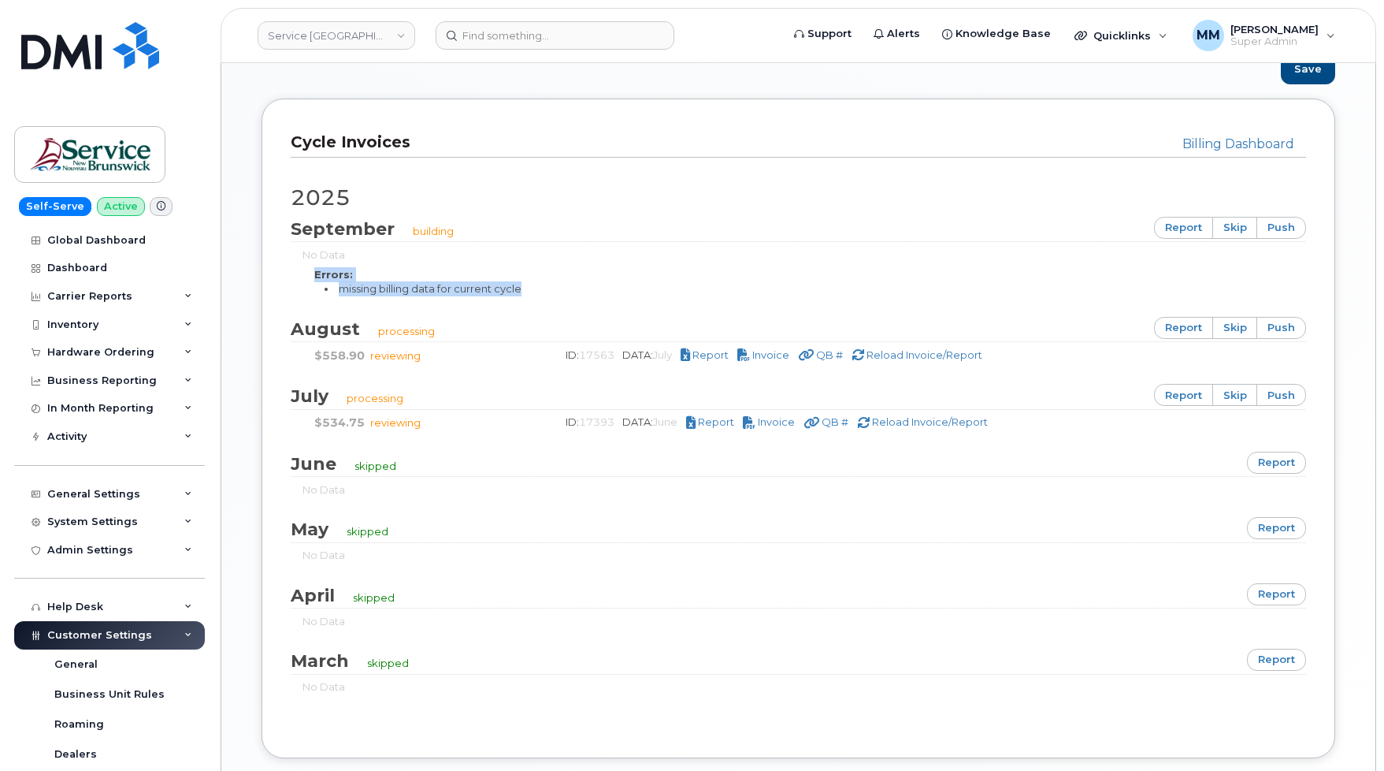
drag, startPoint x: 549, startPoint y: 291, endPoint x: 284, endPoint y: 270, distance: 265.5
click at [284, 270] on div "Billing Dashboard Cycle Invoices [DATE] building report skip push No Data Error…" at bounding box center [799, 427] width 1074 height 659
drag, startPoint x: 301, startPoint y: 250, endPoint x: 357, endPoint y: 252, distance: 56.0
click at [357, 252] on div "No Data Errors: missing billing data for current cycle" at bounding box center [799, 271] width 1016 height 49
click at [84, 272] on div "Dashboard" at bounding box center [77, 268] width 60 height 13
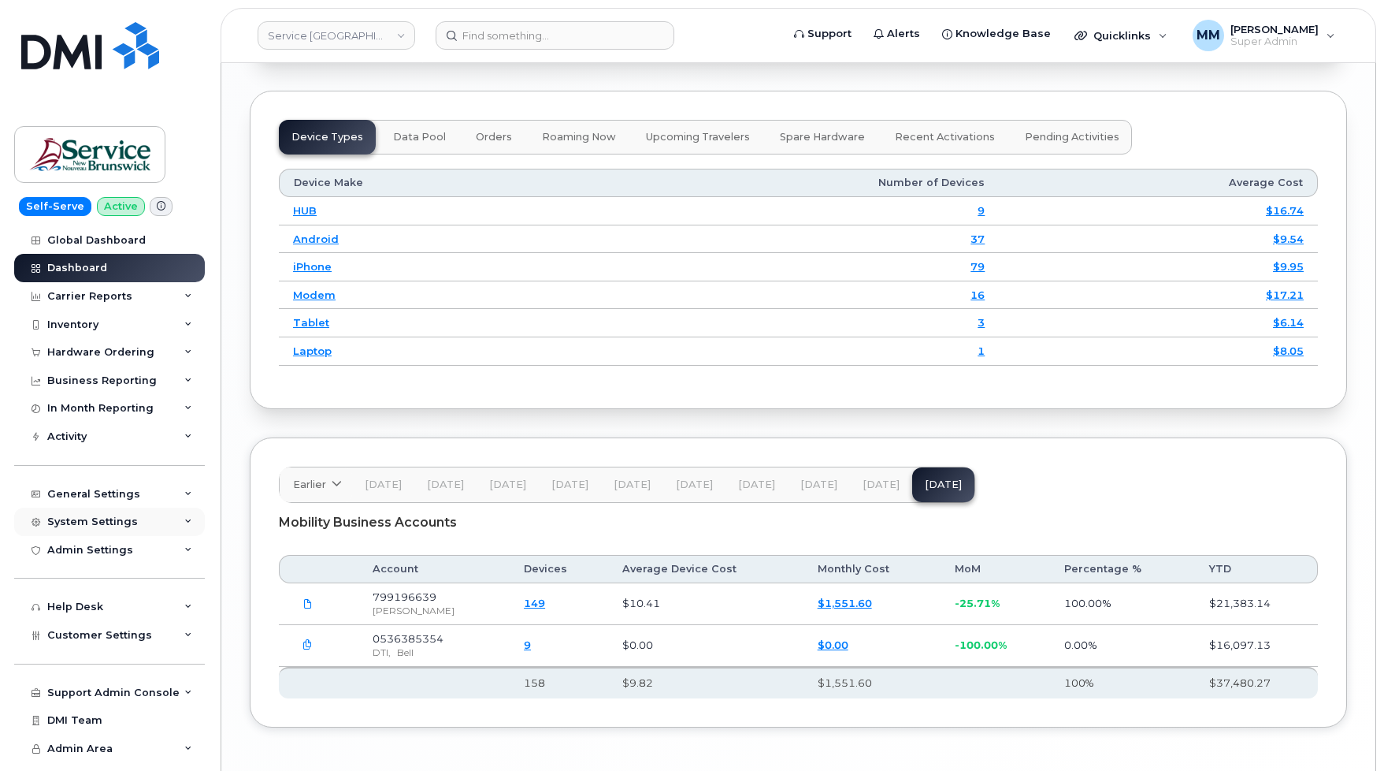
scroll to position [2132, 0]
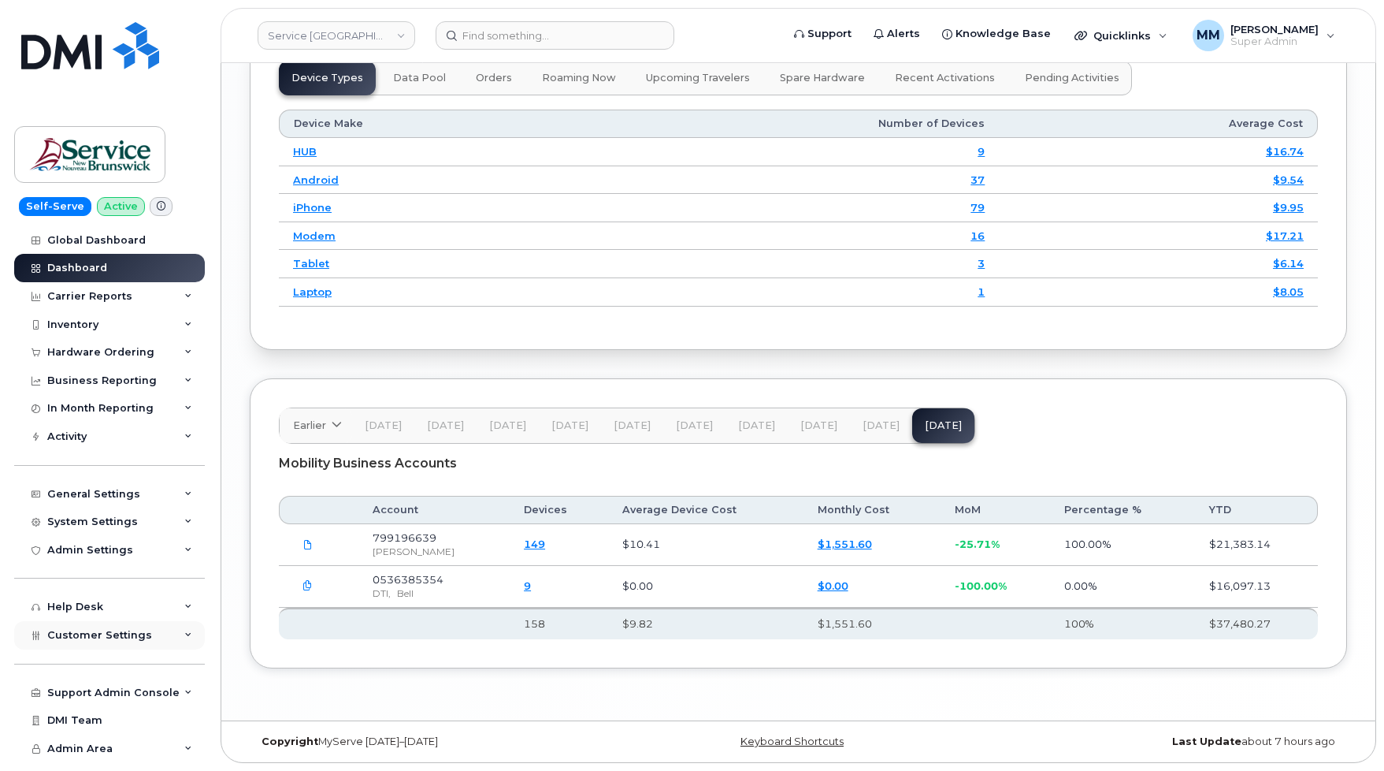
click at [141, 640] on span "Customer Settings" at bounding box center [99, 635] width 105 height 12
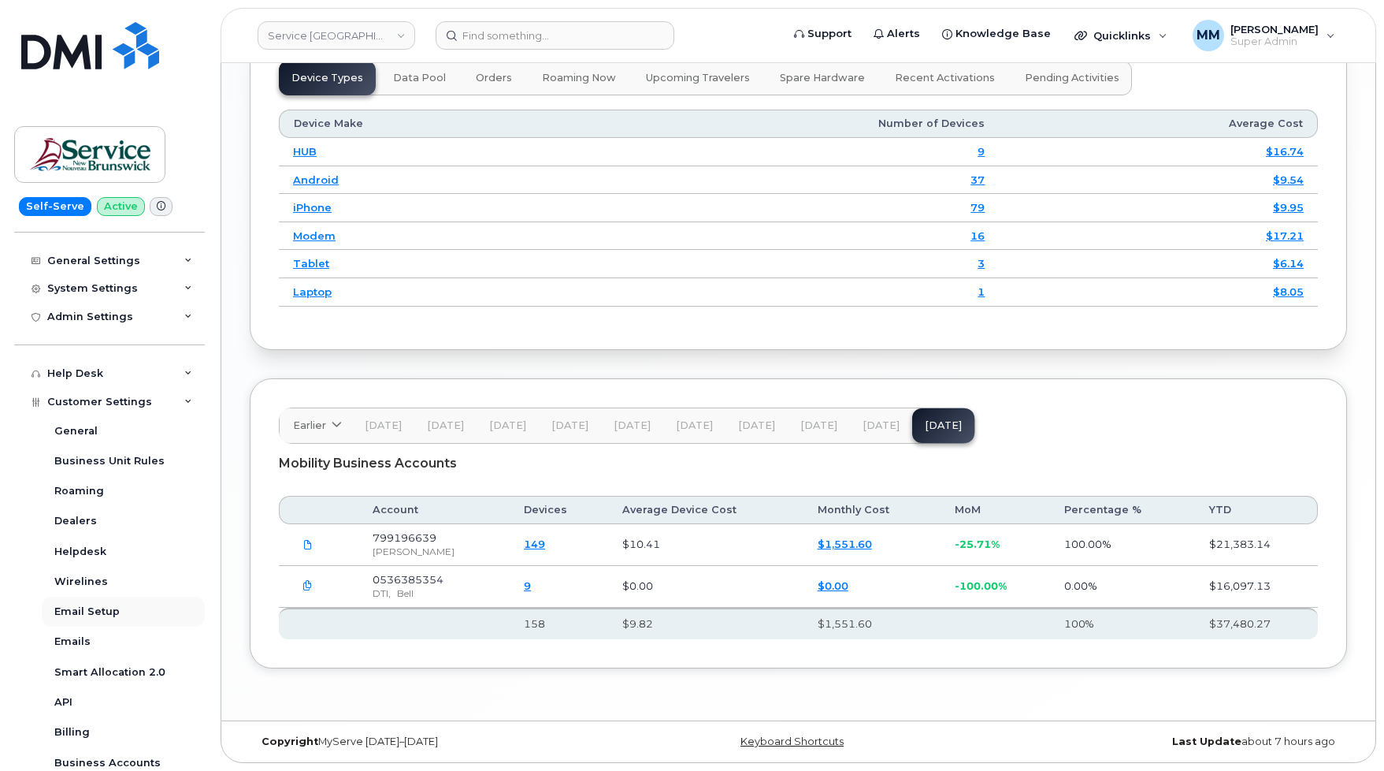
scroll to position [236, 0]
click at [73, 732] on div "Billing" at bounding box center [71, 729] width 35 height 14
click at [70, 723] on div "Billing" at bounding box center [71, 729] width 35 height 14
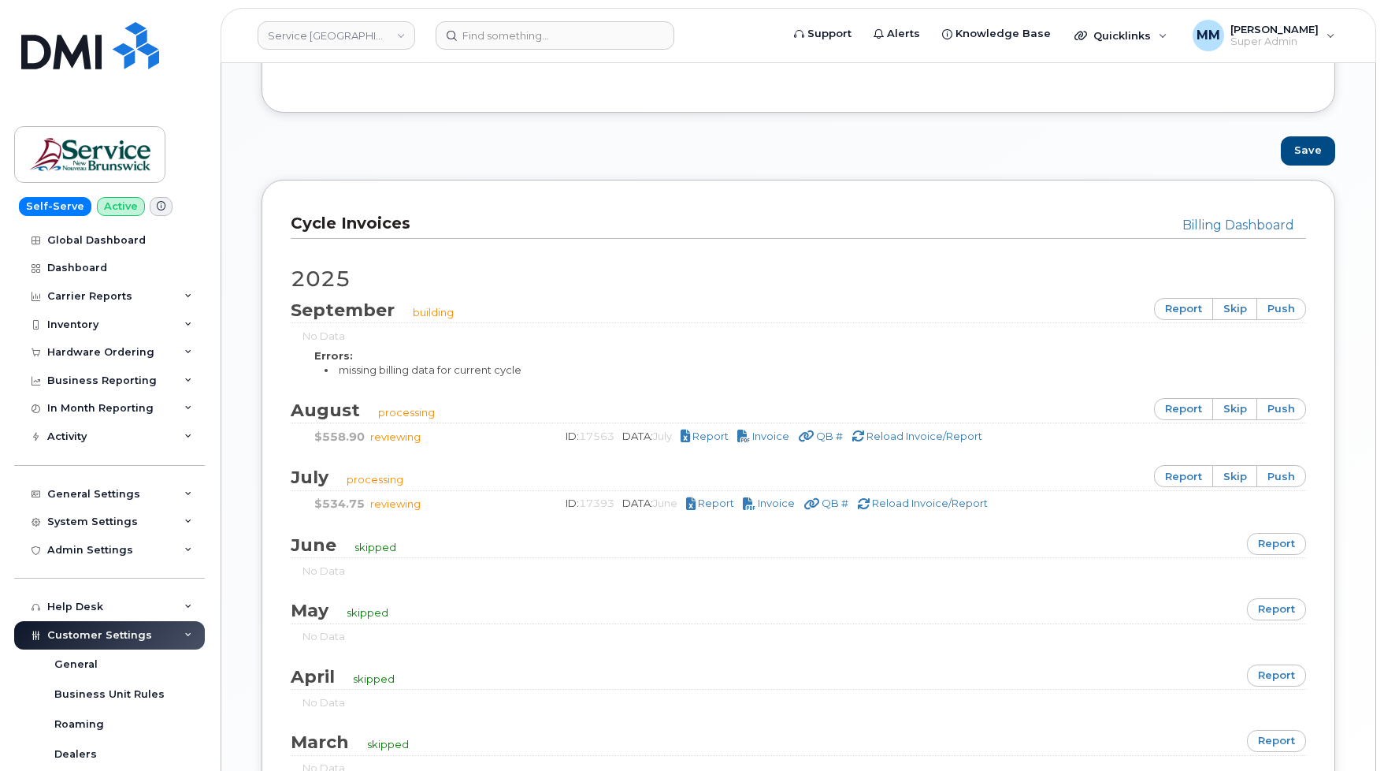
scroll to position [945, 0]
drag, startPoint x: 683, startPoint y: 503, endPoint x: 622, endPoint y: 503, distance: 61.5
click at [622, 503] on div "ID: 17393 DATA: June Report Invoice QB # Reload Invoice/Report" at bounding box center [923, 500] width 744 height 15
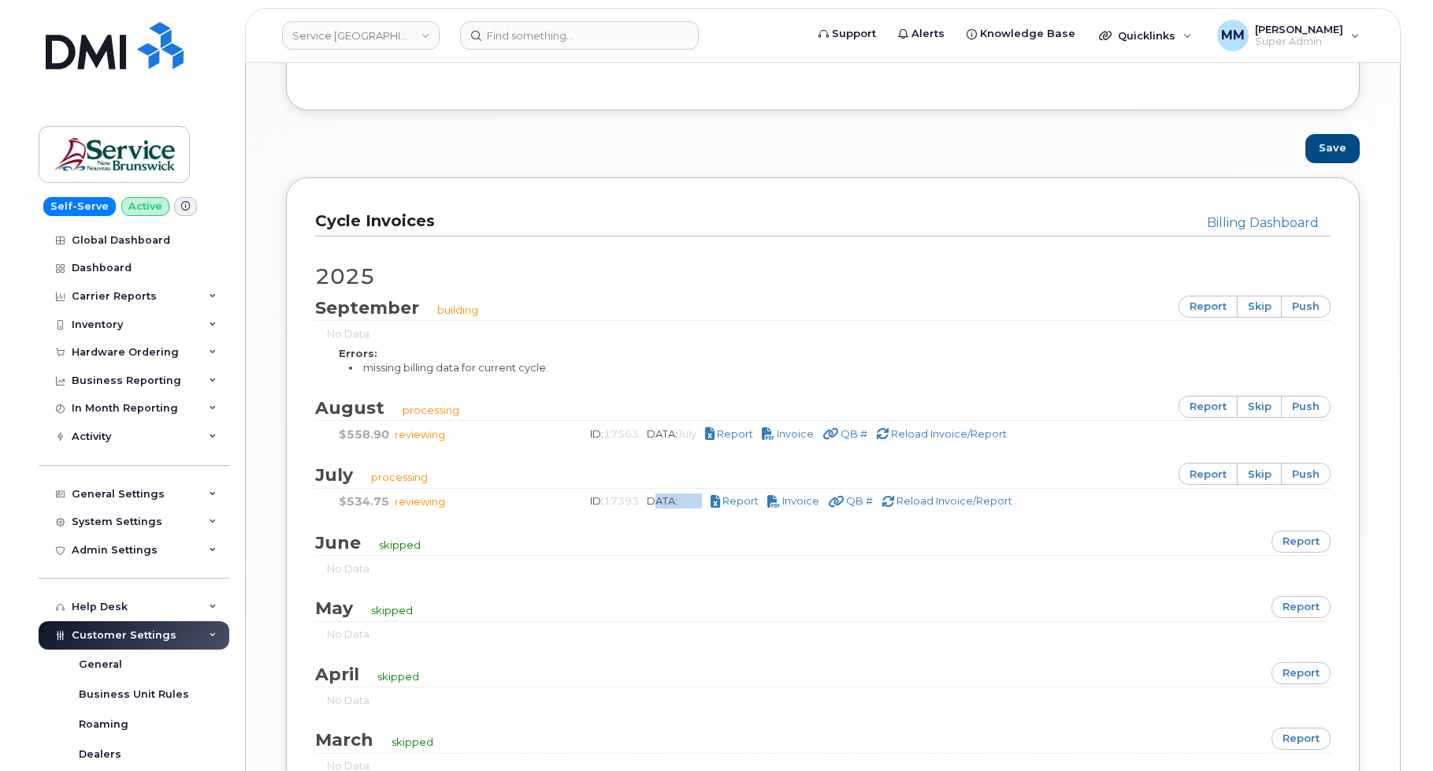
scroll to position [925, 0]
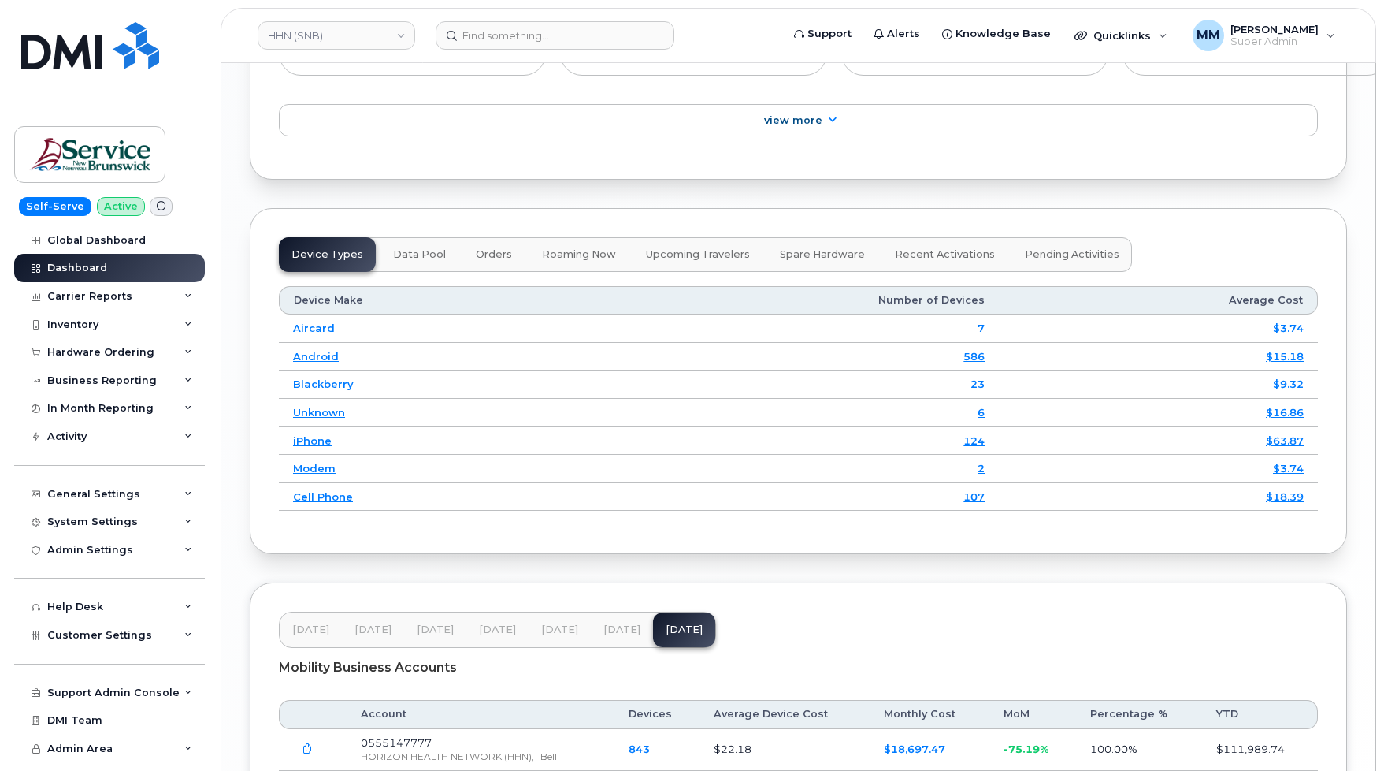
scroll to position [2048, 0]
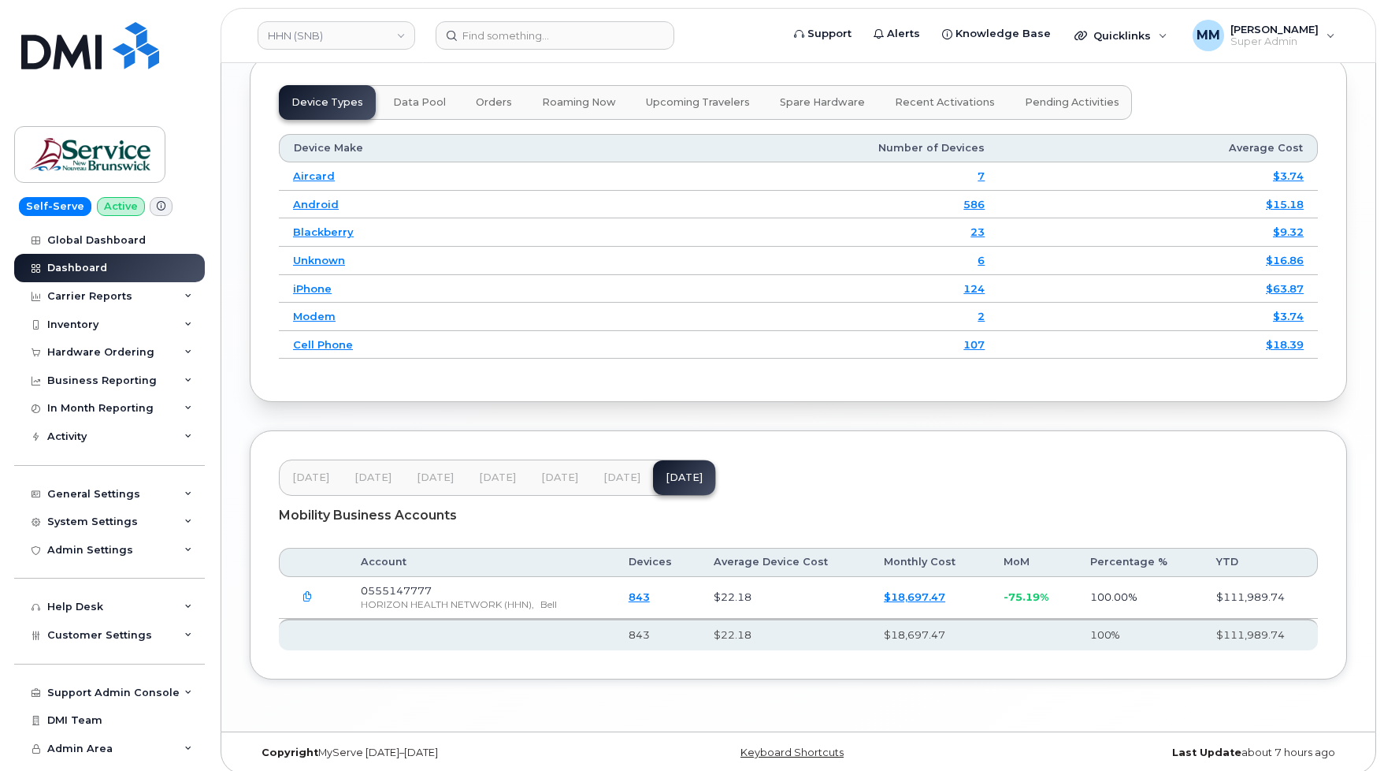
click at [603, 480] on span "[DATE]" at bounding box center [621, 477] width 37 height 13
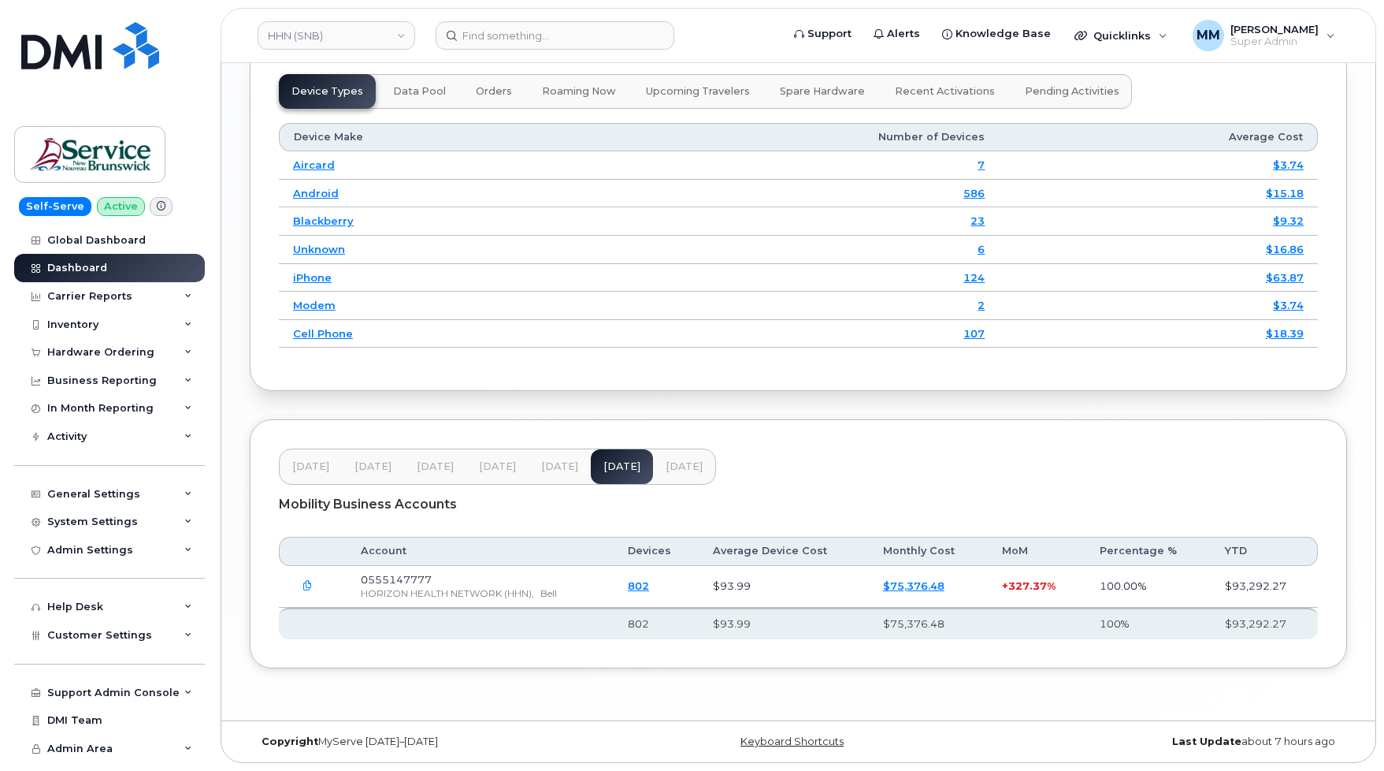
scroll to position [2059, 0]
click at [560, 465] on span "[DATE]" at bounding box center [559, 466] width 37 height 13
click at [610, 462] on span "[DATE]" at bounding box center [621, 466] width 37 height 13
click at [677, 473] on span "[DATE]" at bounding box center [684, 466] width 37 height 13
click at [619, 464] on span "[DATE]" at bounding box center [621, 466] width 37 height 13
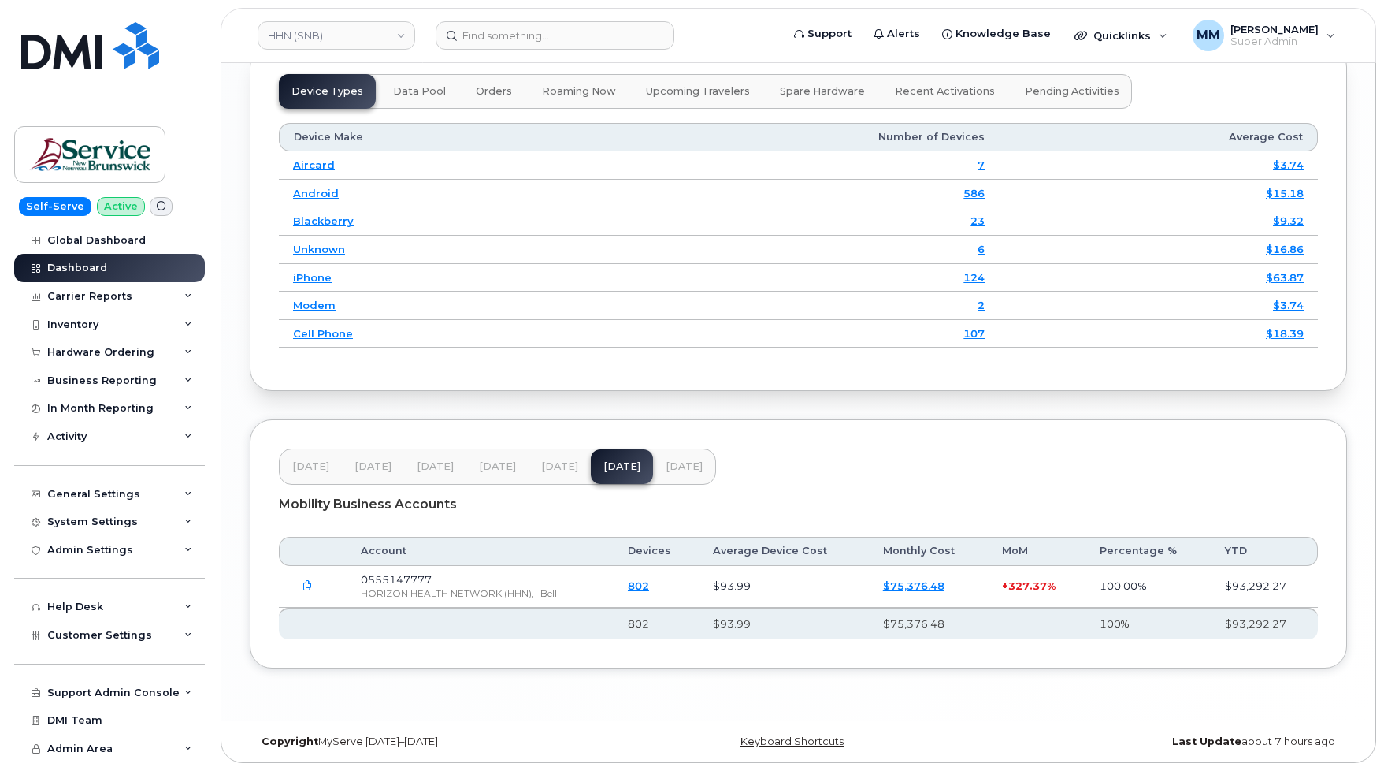
click at [541, 466] on span "[DATE]" at bounding box center [559, 466] width 37 height 13
click at [759, 437] on div "[DATE] Mar [DATE] May [DATE] [DATE] [DATE] Mobility Business Accounts Account D…" at bounding box center [798, 543] width 1097 height 248
click at [113, 494] on div "General Settings" at bounding box center [93, 494] width 93 height 13
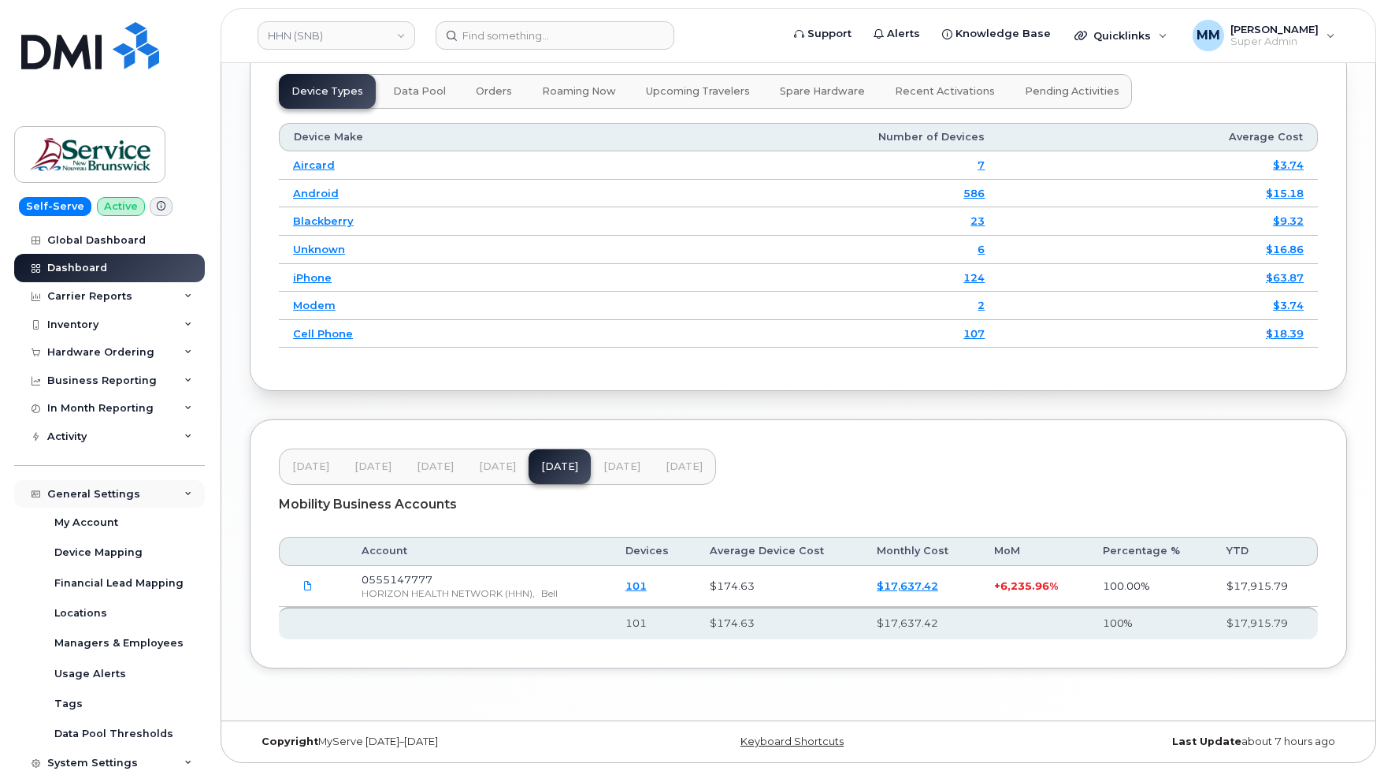
click at [80, 494] on div "General Settings" at bounding box center [93, 494] width 93 height 13
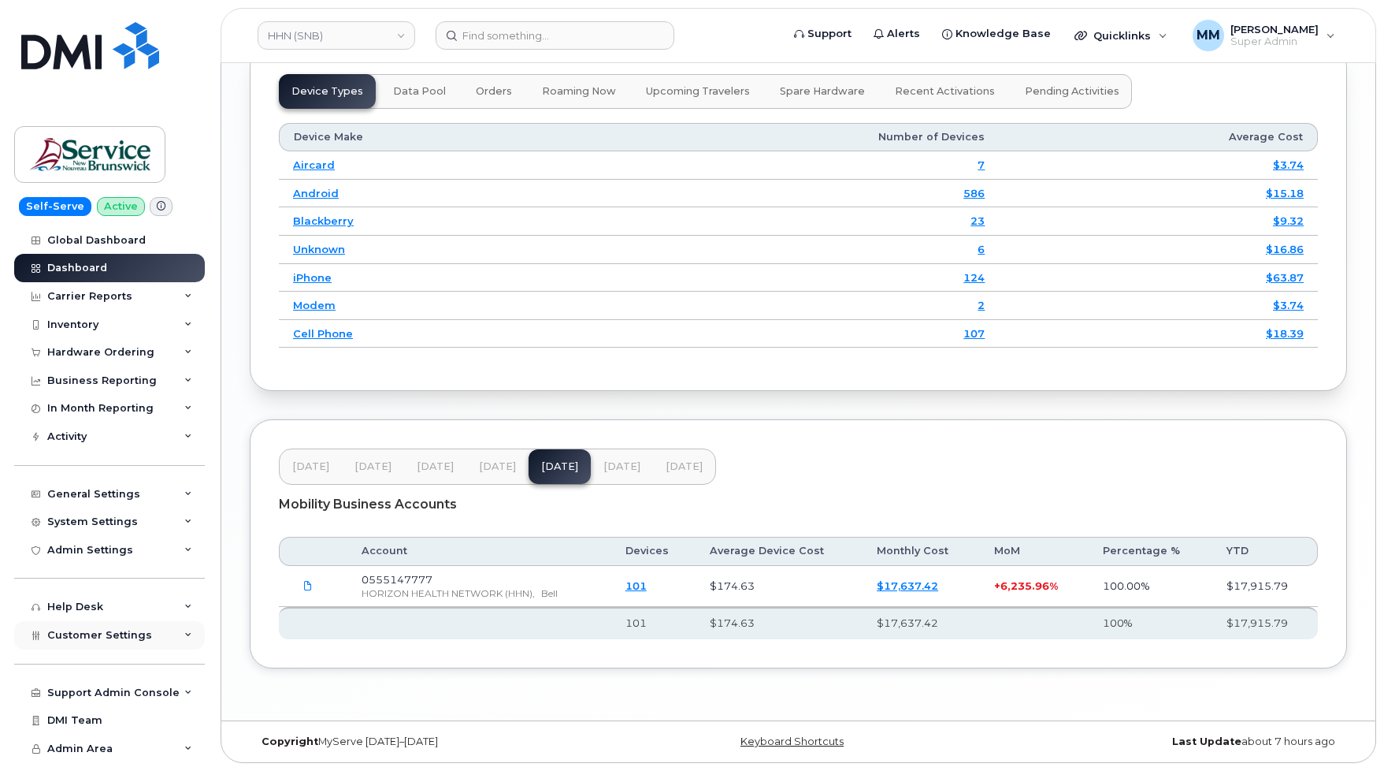
click at [98, 639] on span "Customer Settings" at bounding box center [99, 635] width 105 height 12
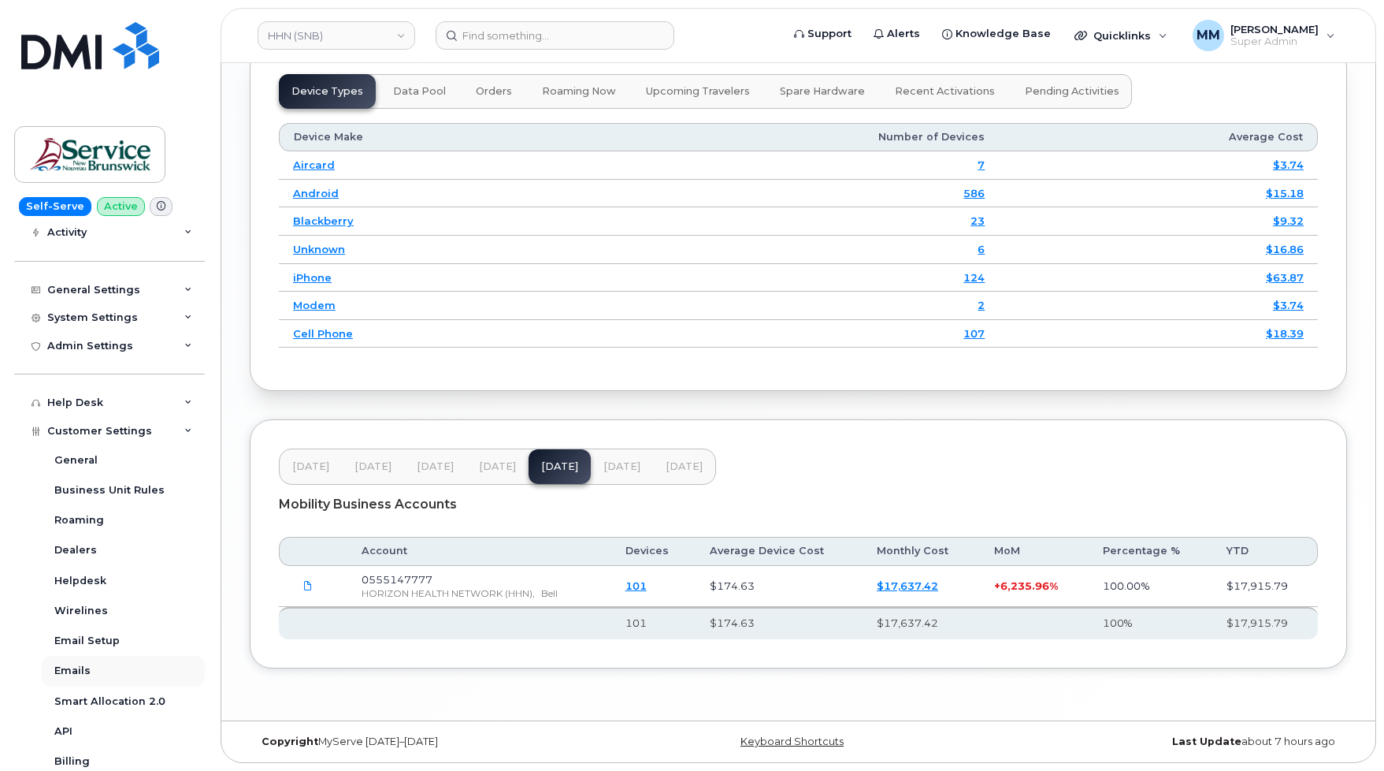
scroll to position [236, 0]
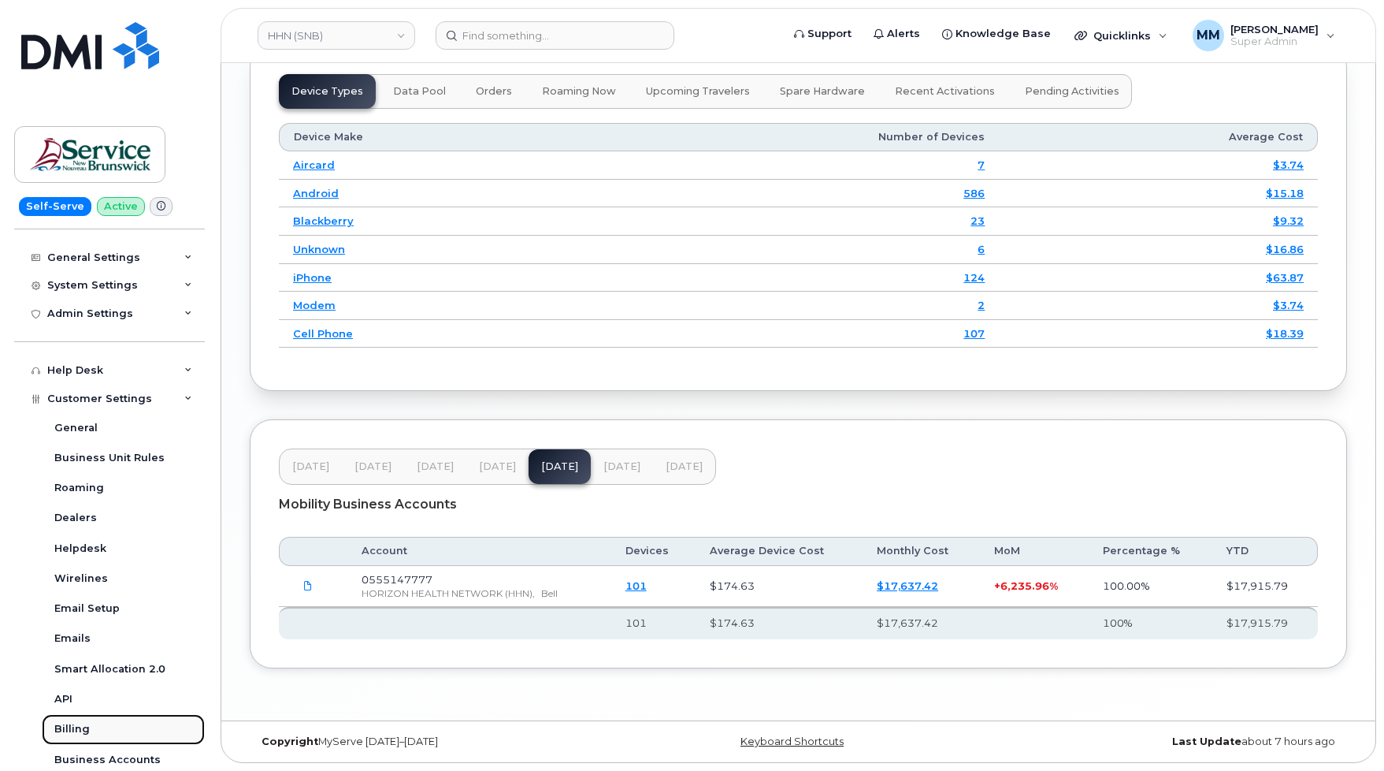
click at [74, 730] on div "Billing" at bounding box center [71, 729] width 35 height 14
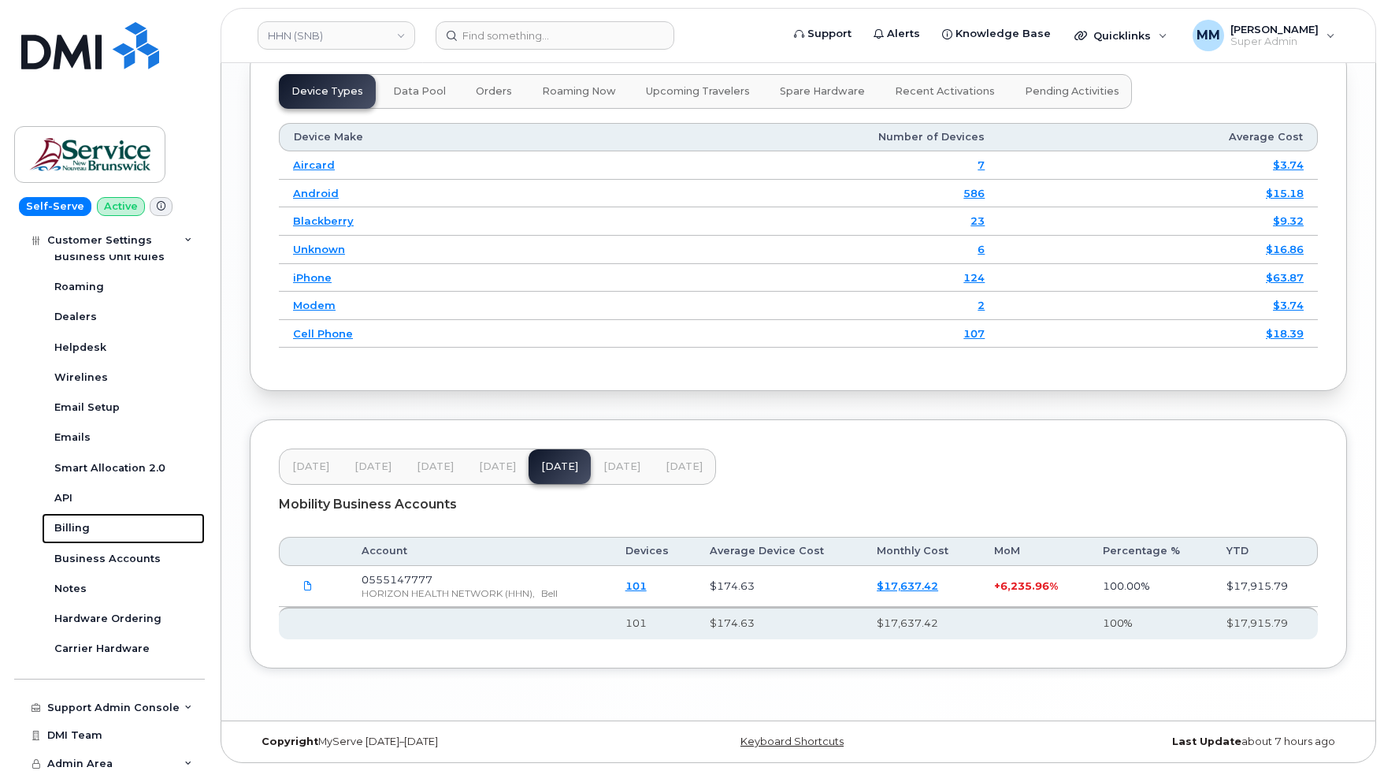
scroll to position [444, 0]
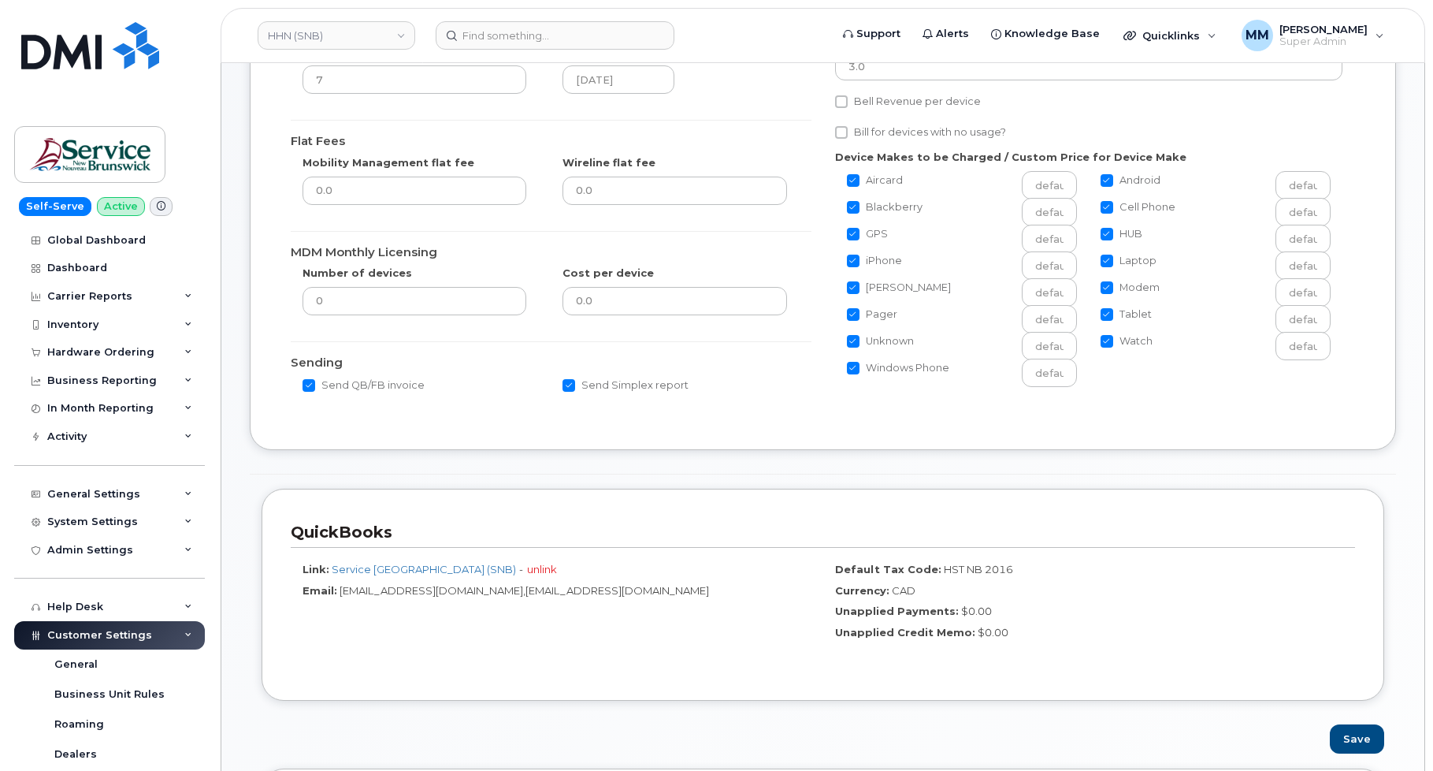
scroll to position [473, 0]
